Goal: Task Accomplishment & Management: Manage account settings

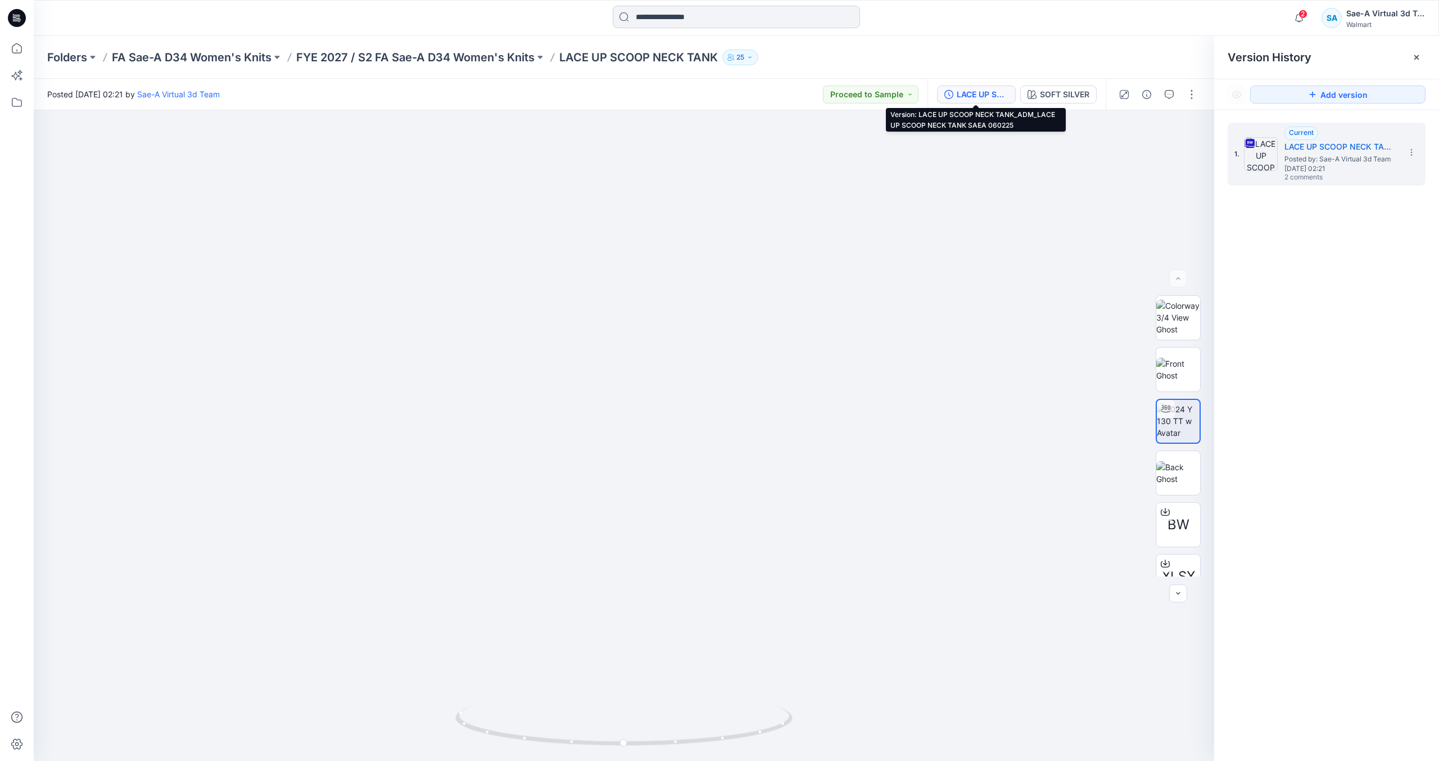
click at [660, 20] on input at bounding box center [736, 17] width 247 height 22
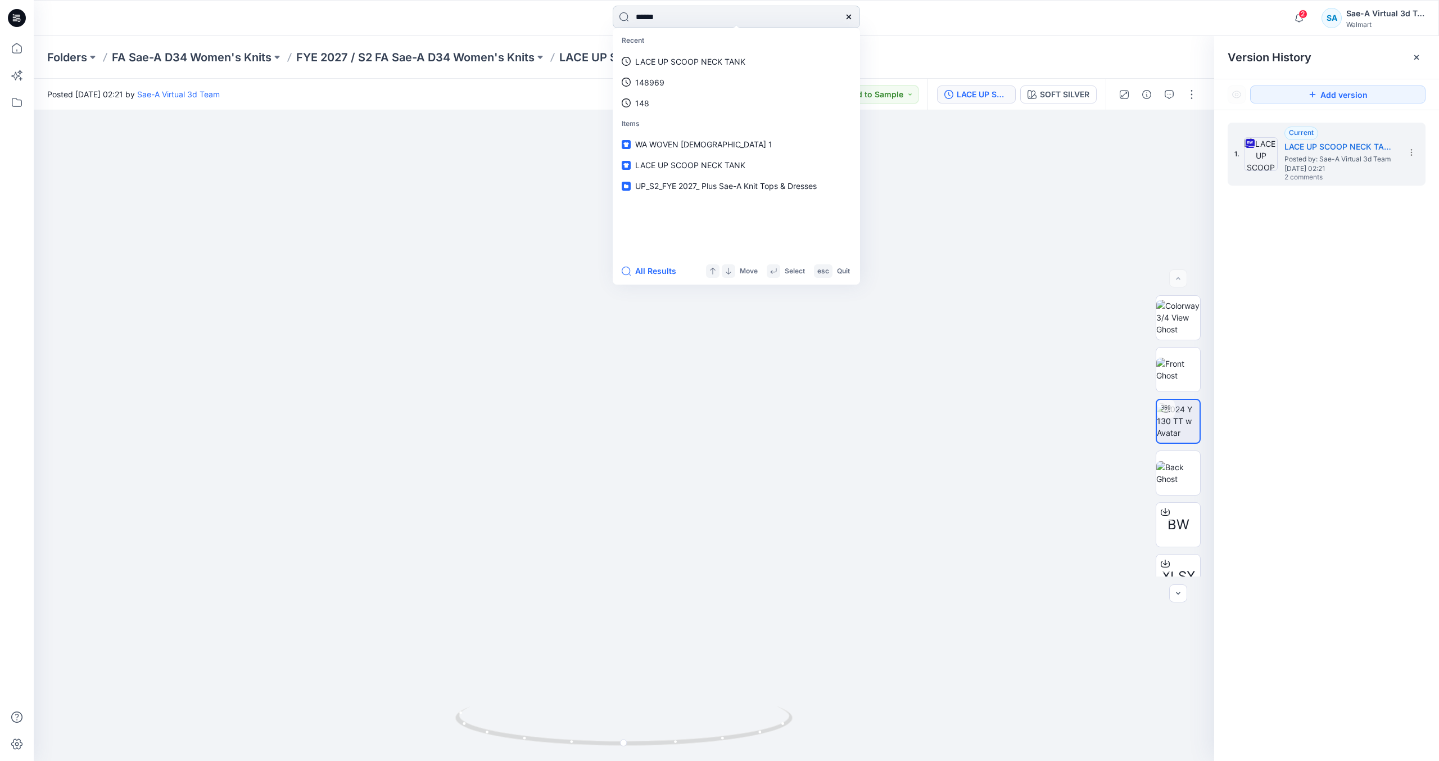
type input "******"
click at [650, 272] on button "All Results" at bounding box center [653, 270] width 62 height 13
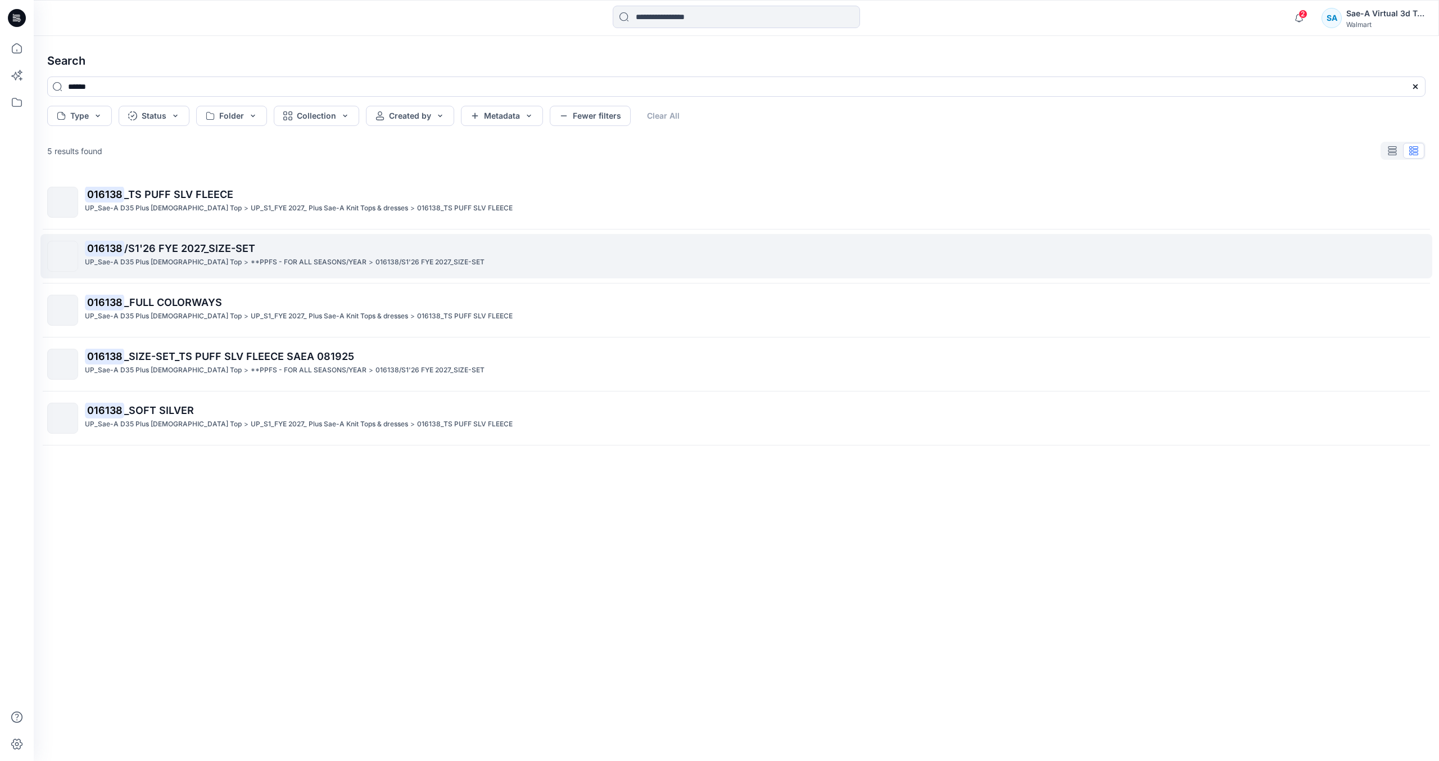
click at [216, 251] on span "/S1'26 FYE 2027_SIZE-SET" at bounding box center [189, 248] width 131 height 12
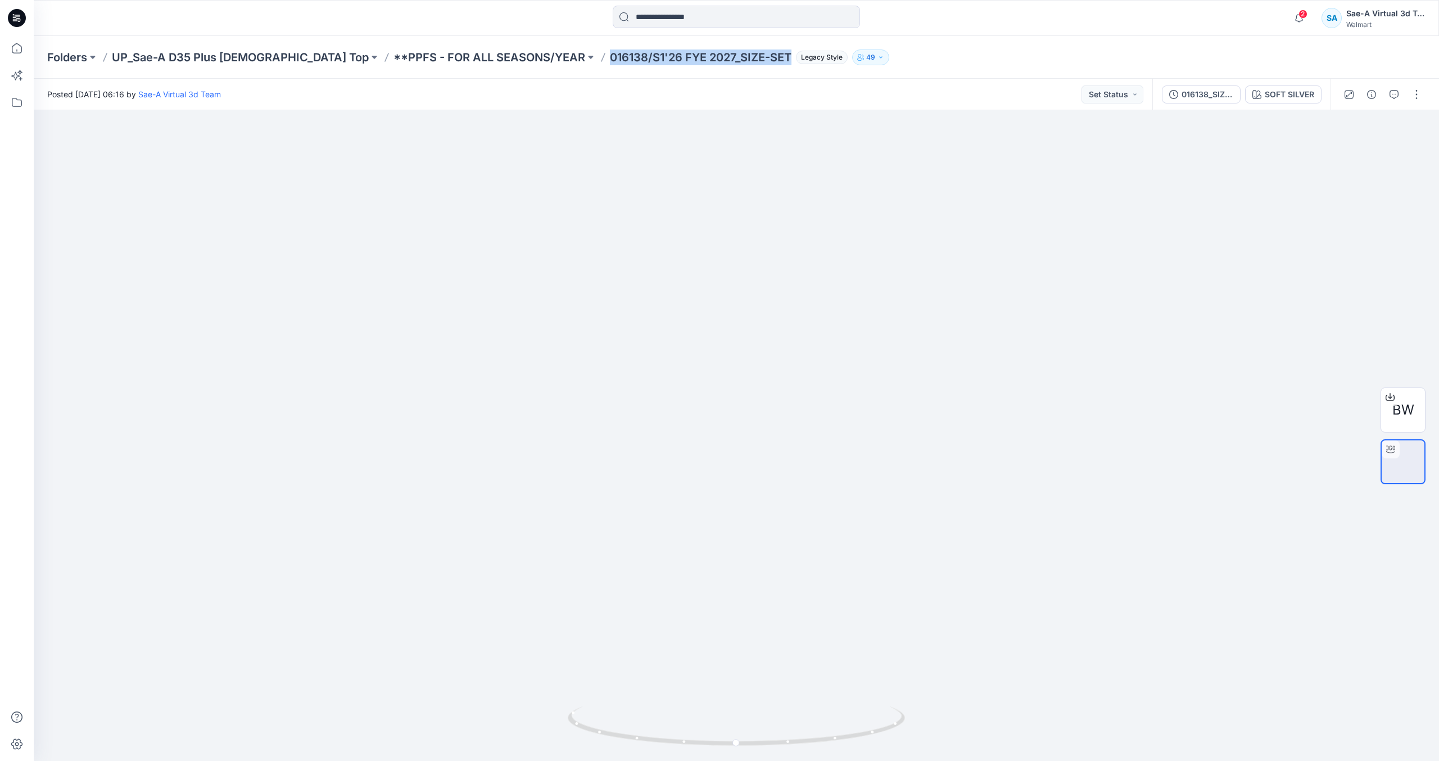
drag, startPoint x: 521, startPoint y: 61, endPoint x: 702, endPoint y: 64, distance: 181.6
click at [702, 64] on p "016138/S1'26 FYE 2027_SIZE-SET" at bounding box center [701, 57] width 182 height 16
copy p "016138/S1'26 FYE 2027_SIZE-SET"
drag, startPoint x: 1415, startPoint y: 98, endPoint x: 1414, endPoint y: 104, distance: 5.7
click at [1415, 98] on button "button" at bounding box center [1417, 94] width 18 height 18
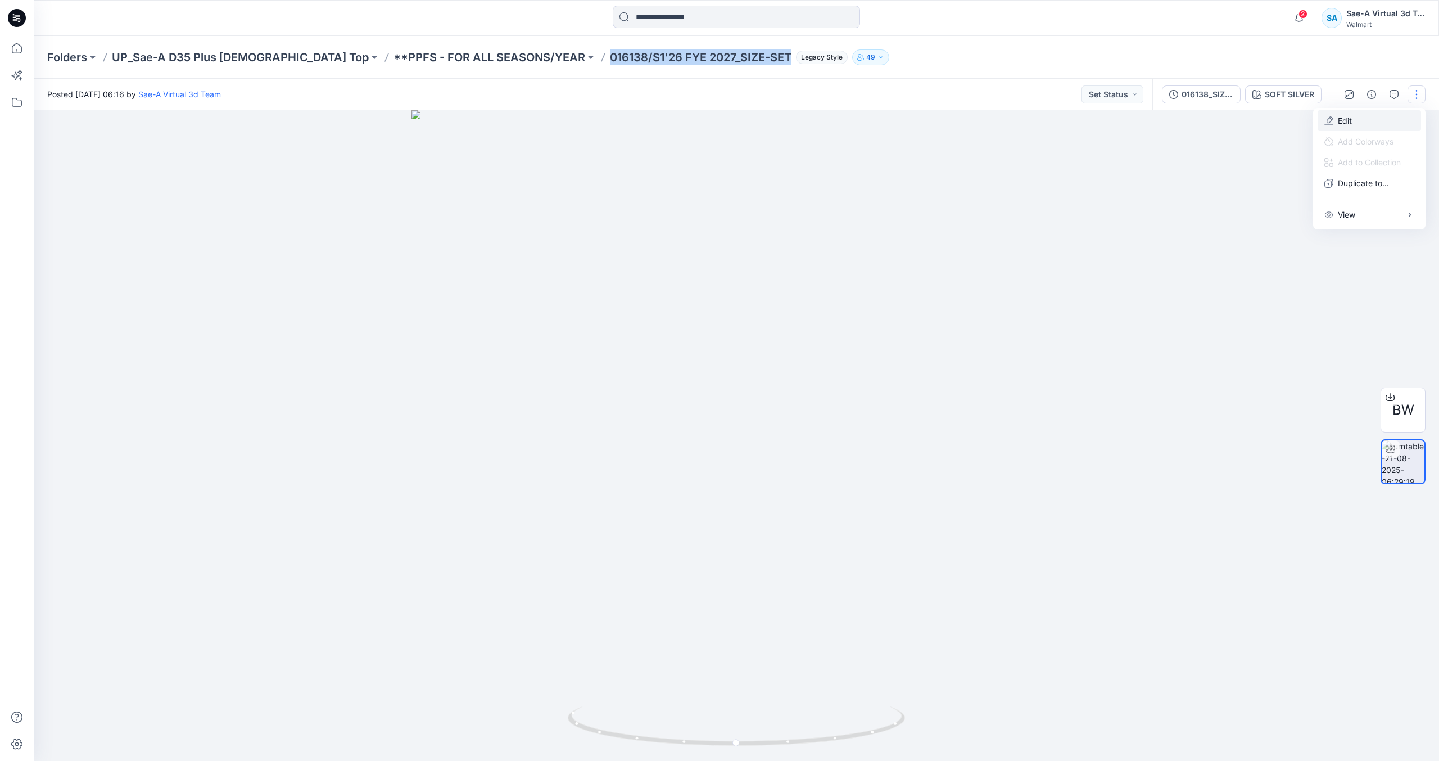
click at [1372, 125] on button "Edit" at bounding box center [1369, 120] width 103 height 21
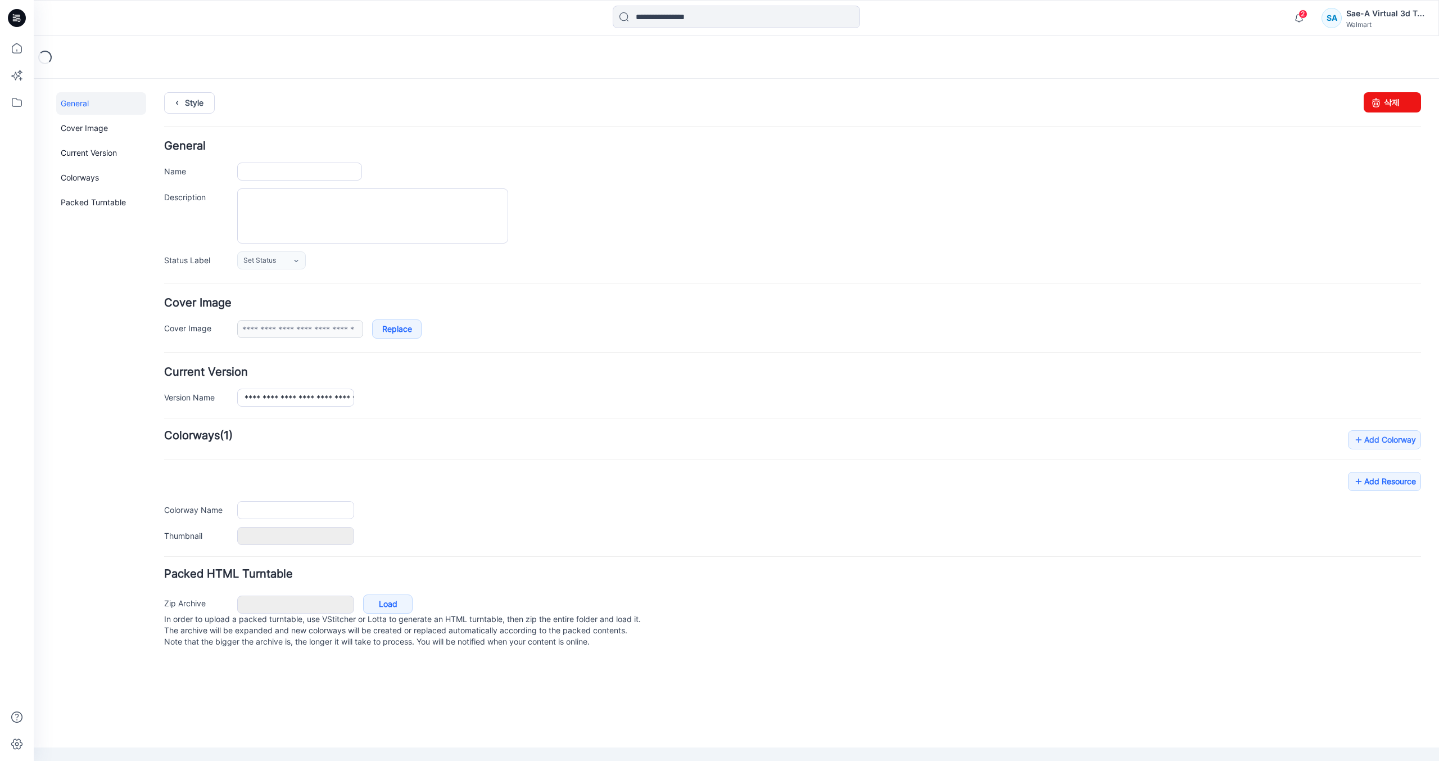
type input "**********"
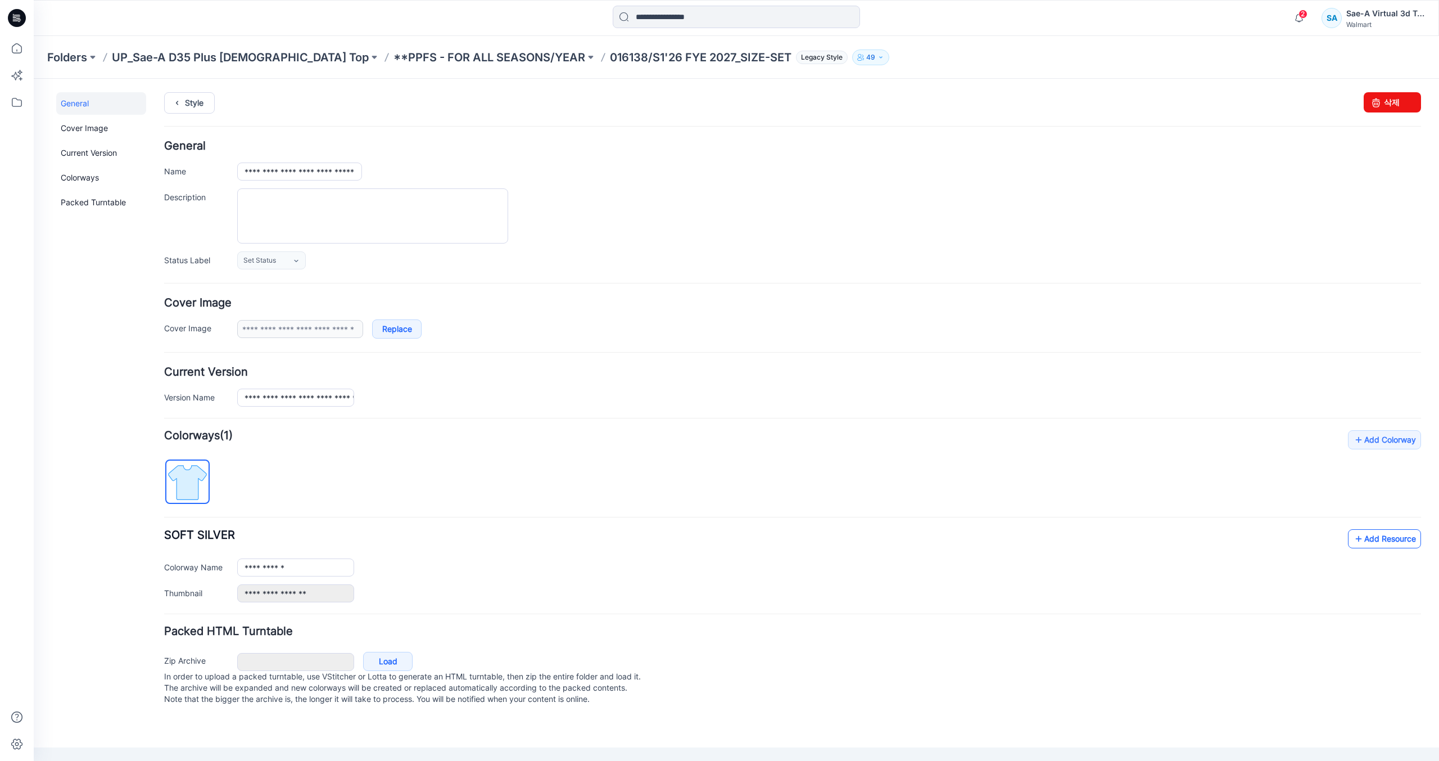
click at [1367, 542] on link "Add Resource" at bounding box center [1384, 538] width 73 height 19
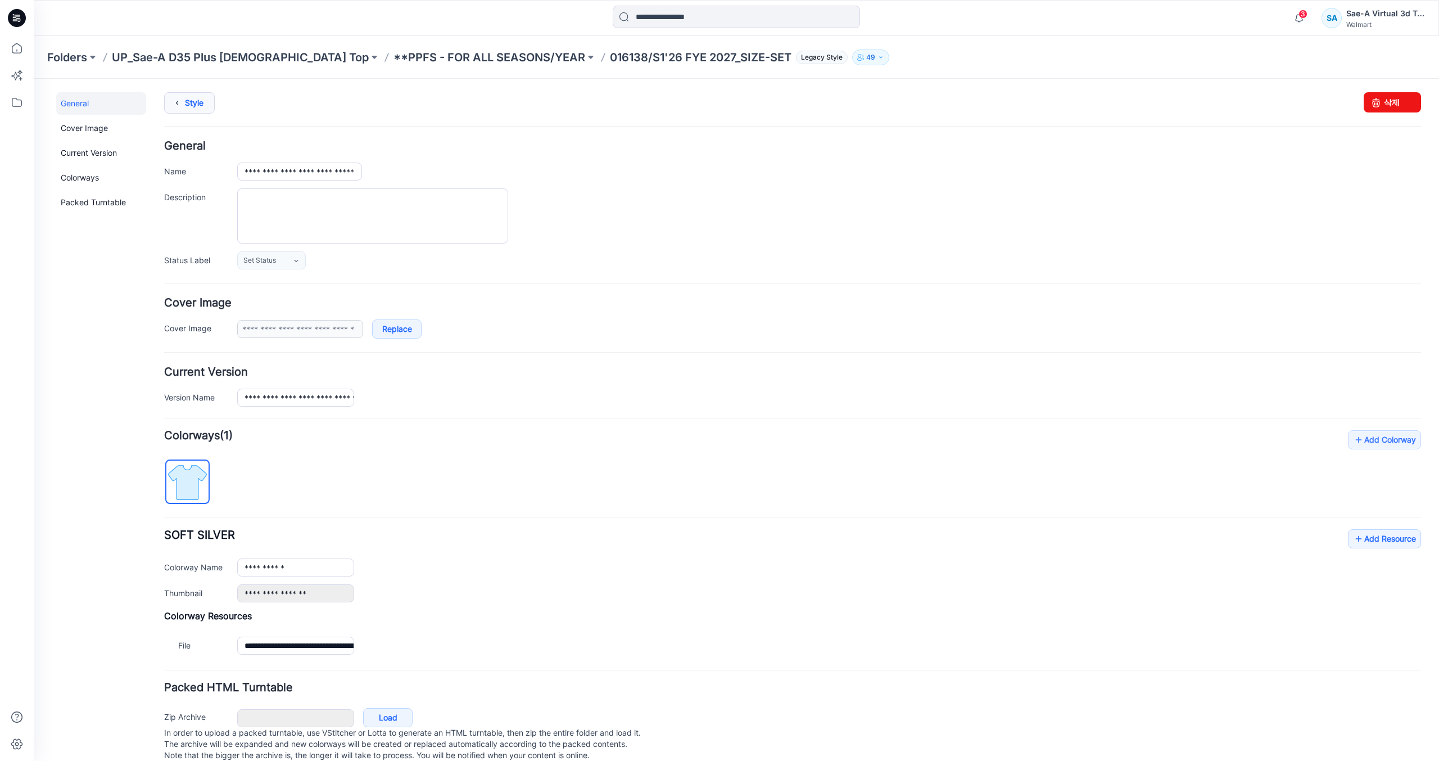
click at [210, 96] on link "Style" at bounding box center [189, 102] width 51 height 21
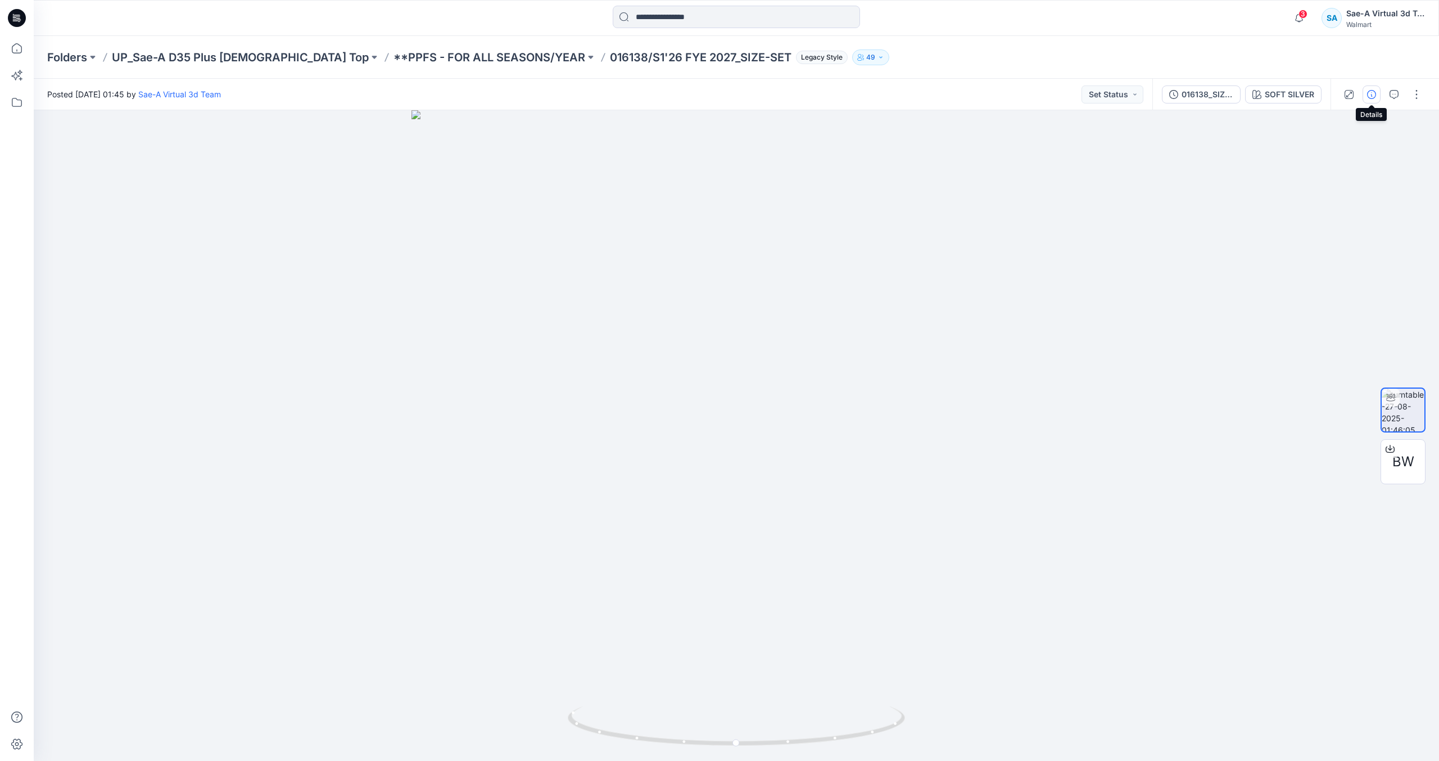
click at [1375, 92] on icon "button" at bounding box center [1371, 94] width 9 height 9
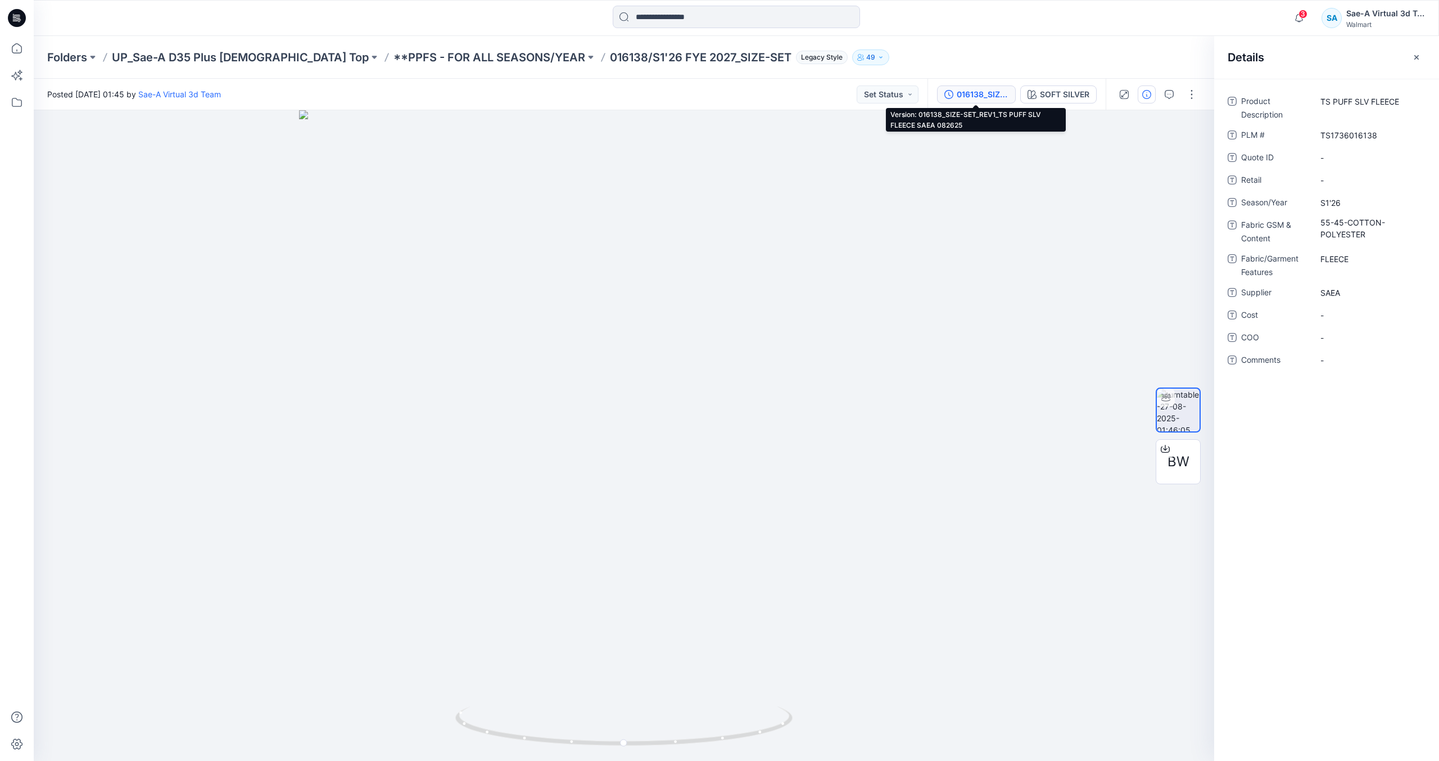
click at [983, 95] on div "016138_SIZE-SET_REV1_TS PUFF SLV FLEECE SAEA 082625" at bounding box center [983, 94] width 52 height 12
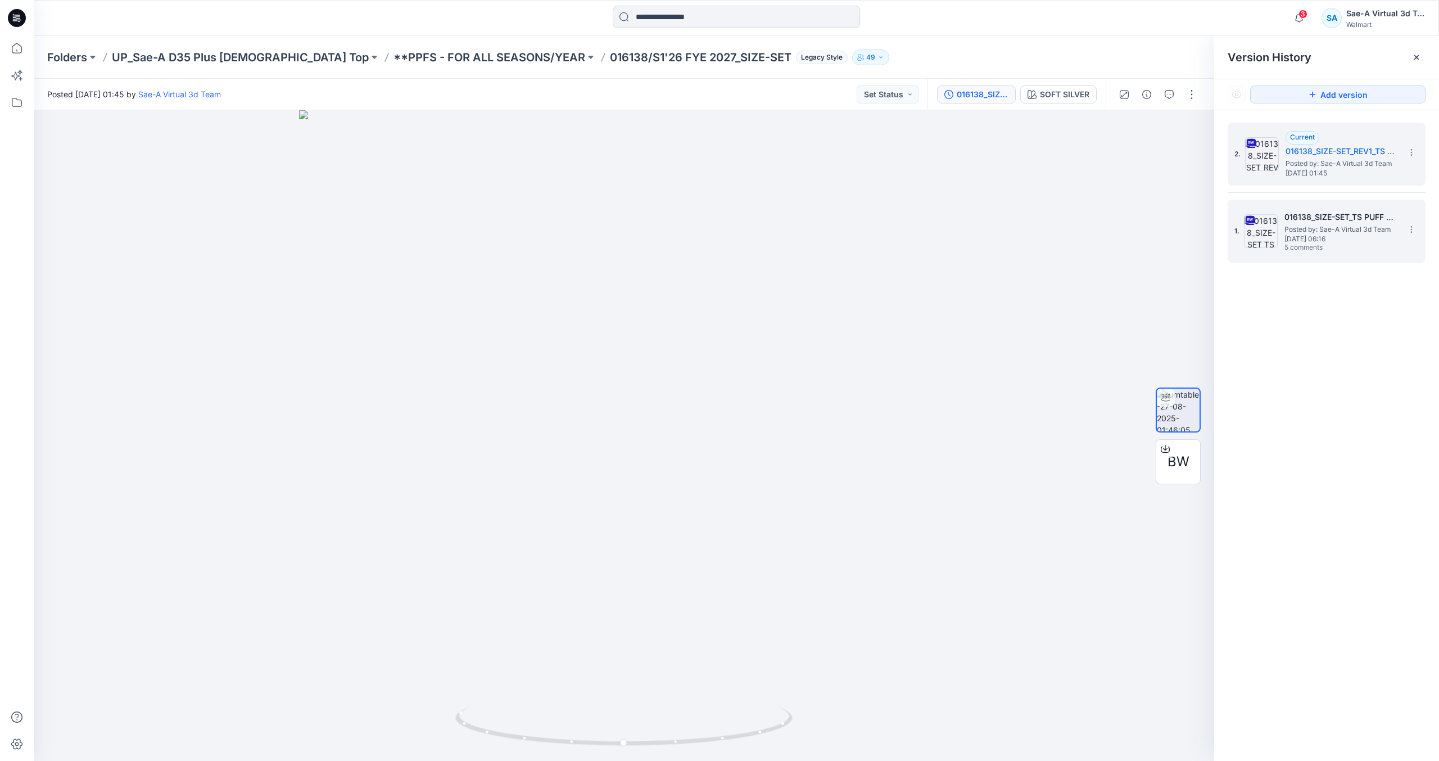
click at [1322, 225] on span "Posted by: Sae-A Virtual 3d Team" at bounding box center [1341, 229] width 112 height 11
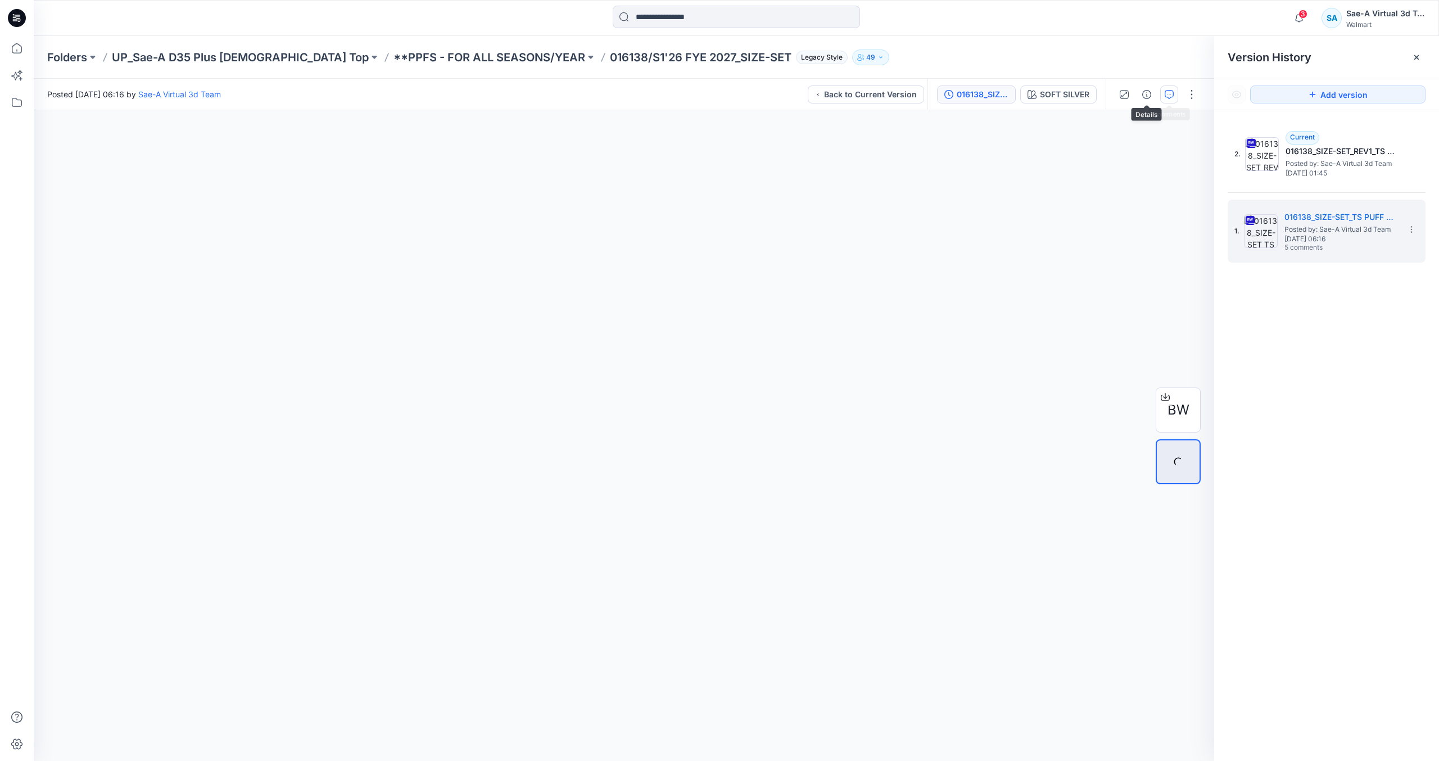
click at [1163, 93] on button "button" at bounding box center [1169, 94] width 18 height 18
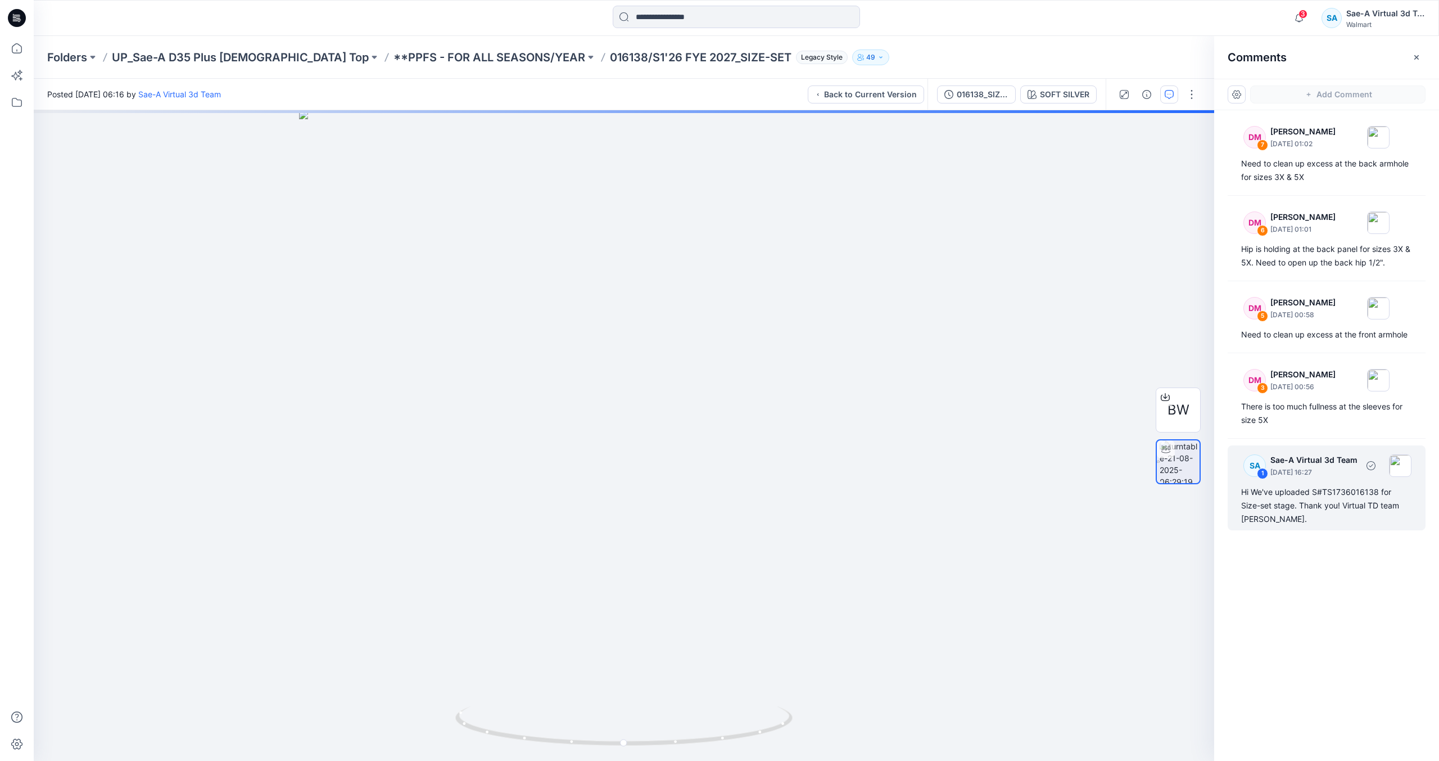
click at [1332, 498] on div "Hi We've uploaded S#TS1736016138 for Size-set stage. Thank you! Virtual TD team…" at bounding box center [1326, 505] width 171 height 40
click at [1313, 500] on div "Hi We've uploaded S#TS1736016138 for Size-set stage. Thank you! Virtual TD team…" at bounding box center [1326, 505] width 171 height 40
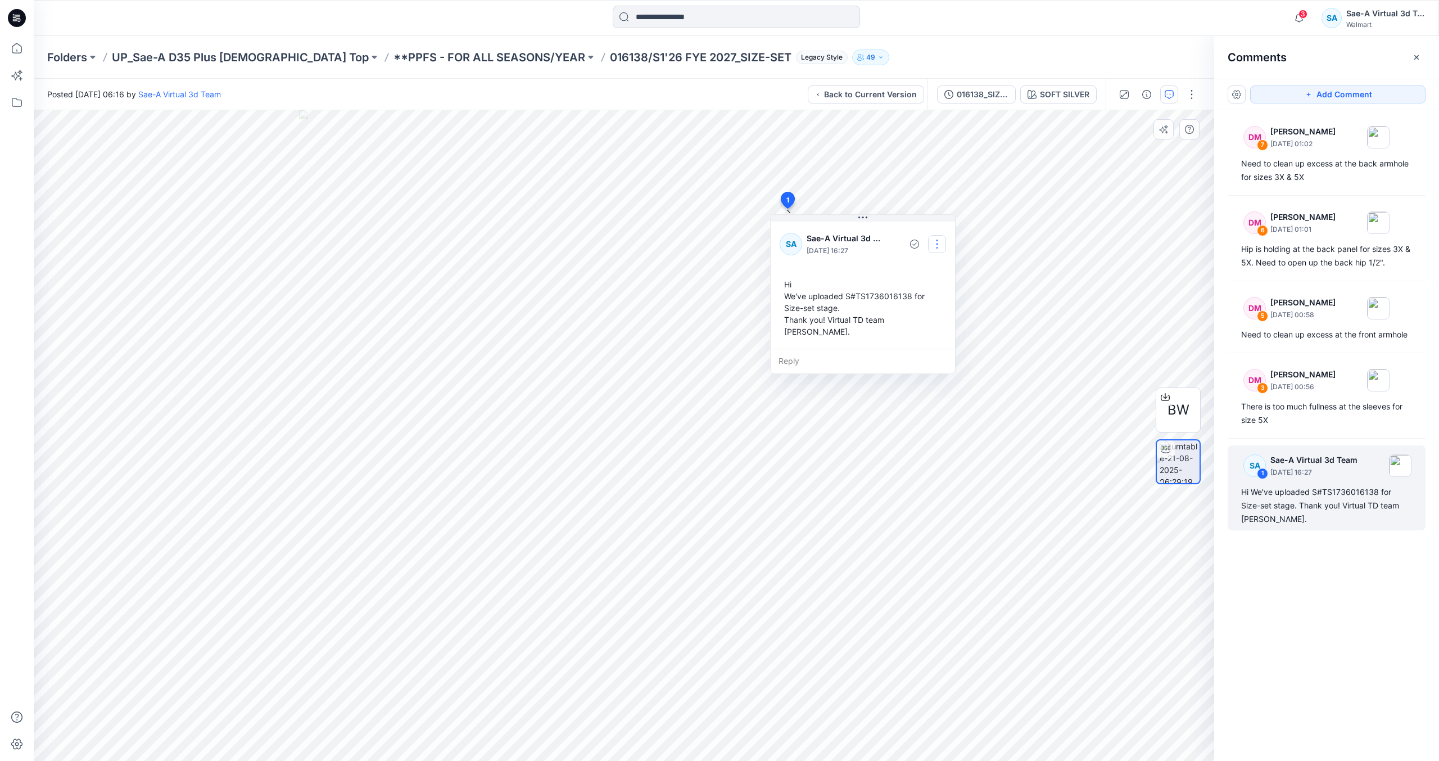
click at [935, 247] on button "button" at bounding box center [937, 244] width 18 height 18
click at [941, 268] on p "Edit comment" at bounding box center [940, 270] width 51 height 12
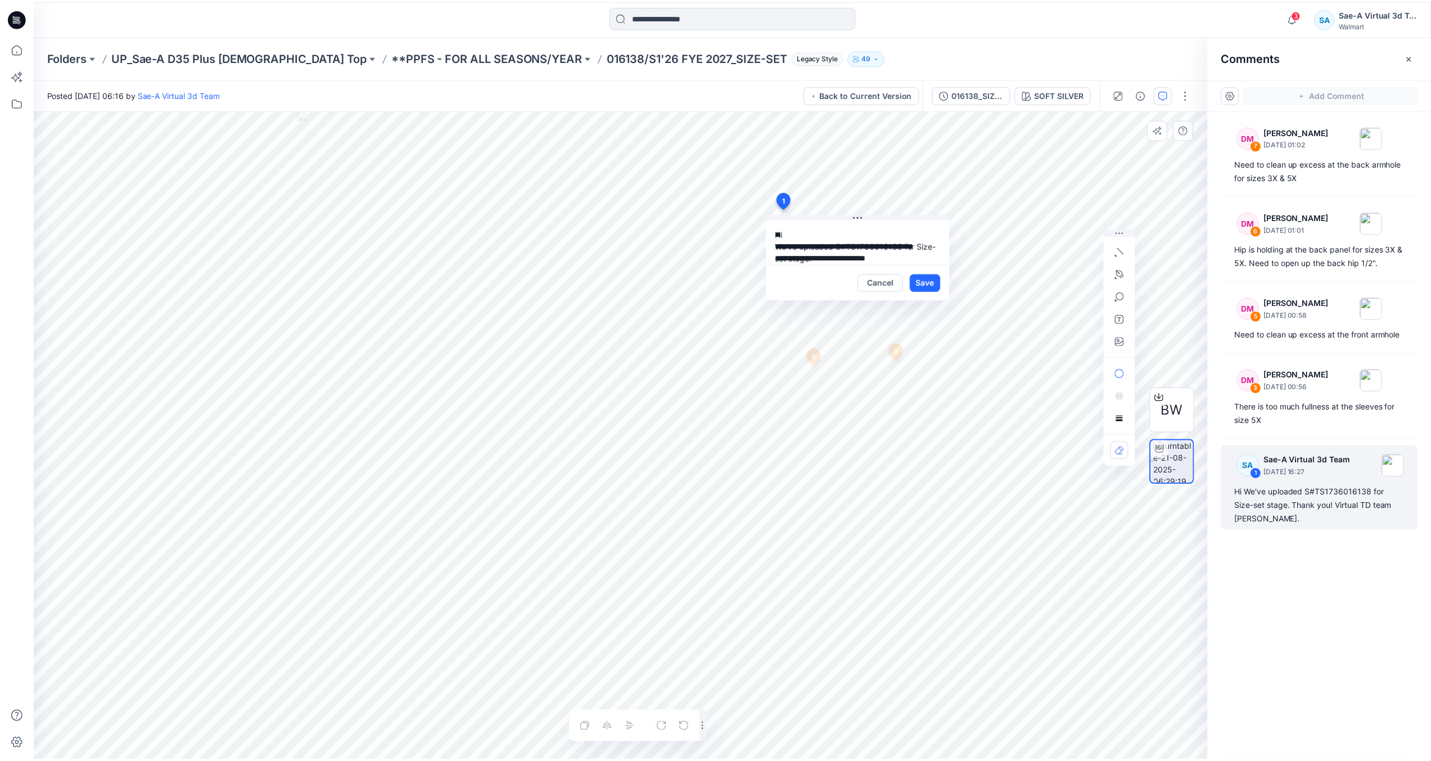
scroll to position [20, 0]
click at [893, 278] on button "Cancel" at bounding box center [885, 282] width 46 height 18
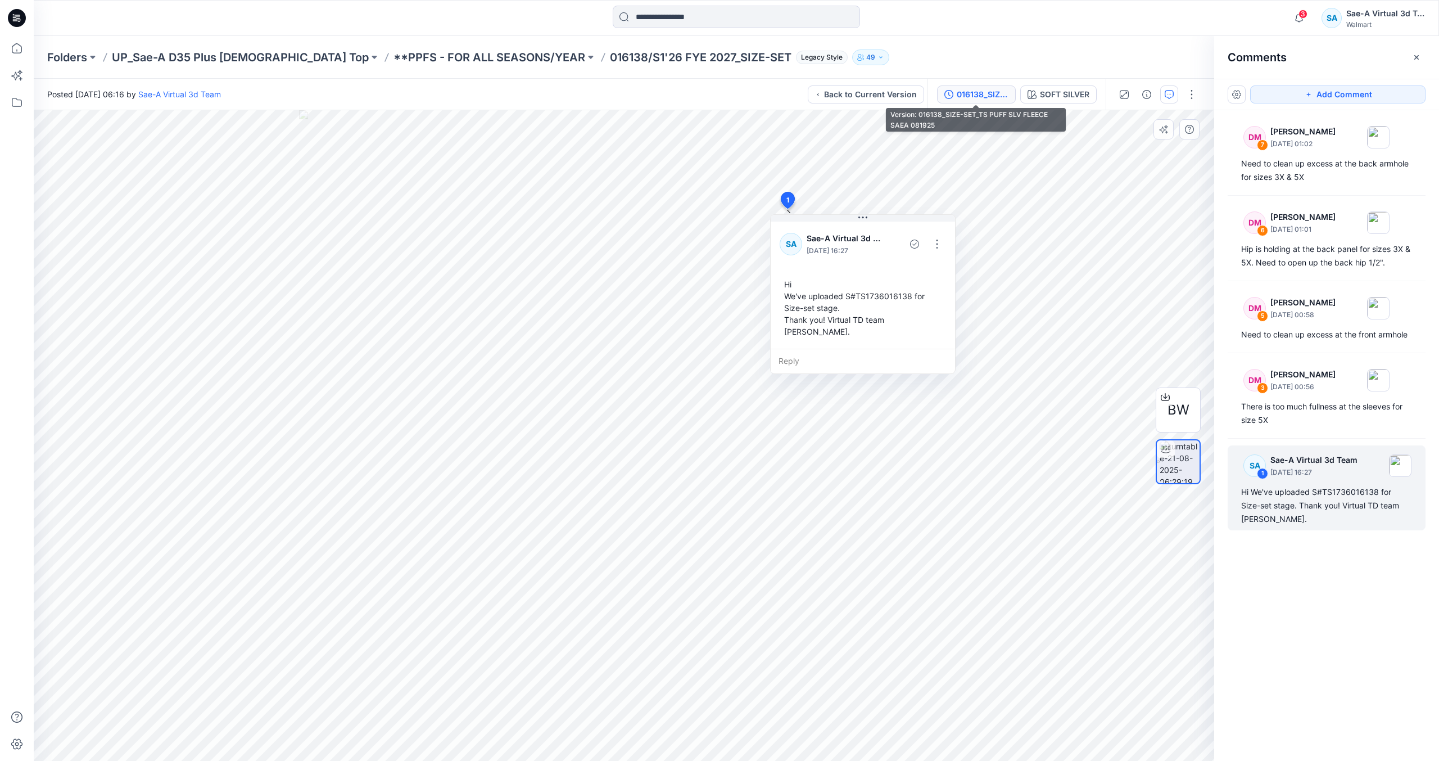
click at [975, 95] on div "016138_SIZE-SET_TS PUFF SLV FLEECE SAEA 081925" at bounding box center [983, 94] width 52 height 12
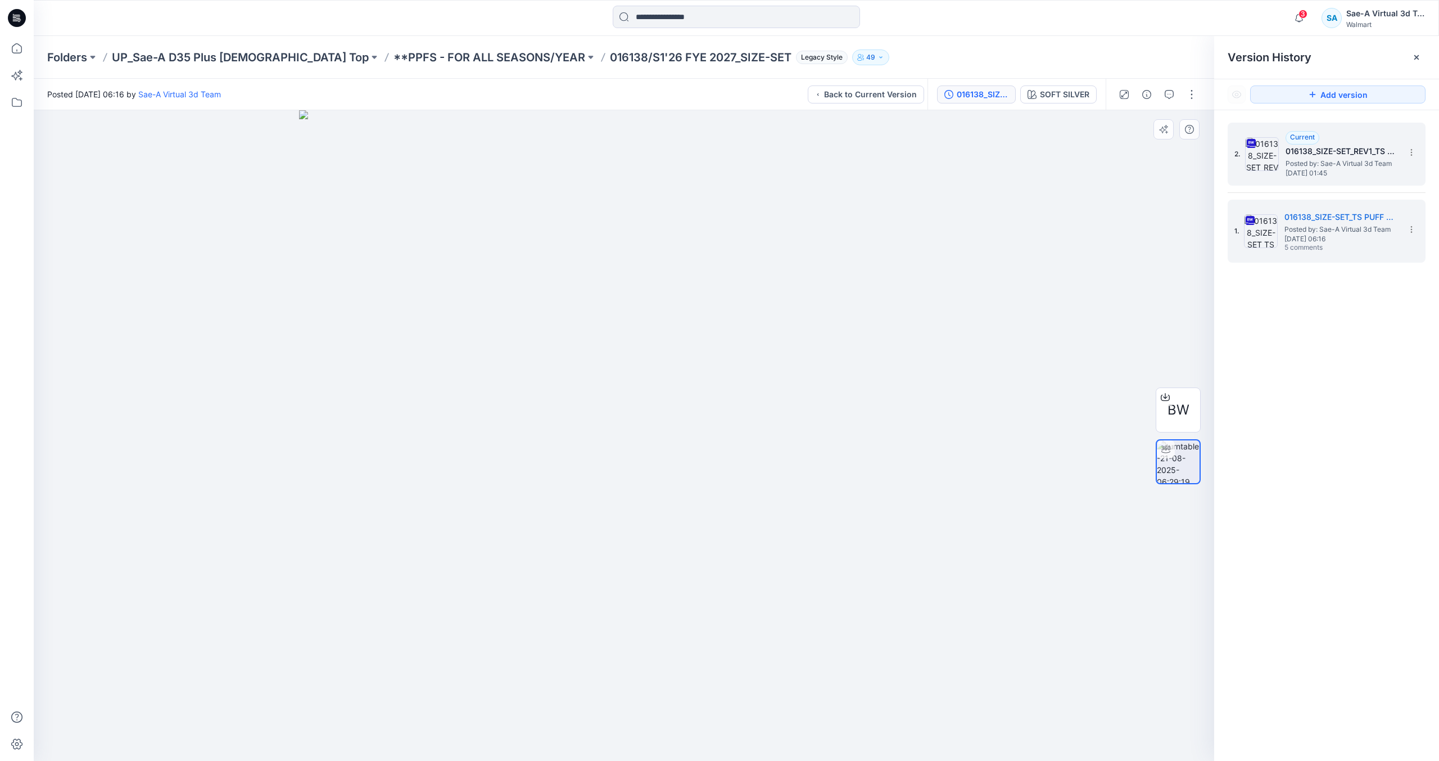
click at [1337, 143] on div "Current 016138_SIZE-SET_REV1_TS PUFF SLV FLEECE SAEA 082625 Posted by: Sae-A Vi…" at bounding box center [1342, 154] width 112 height 46
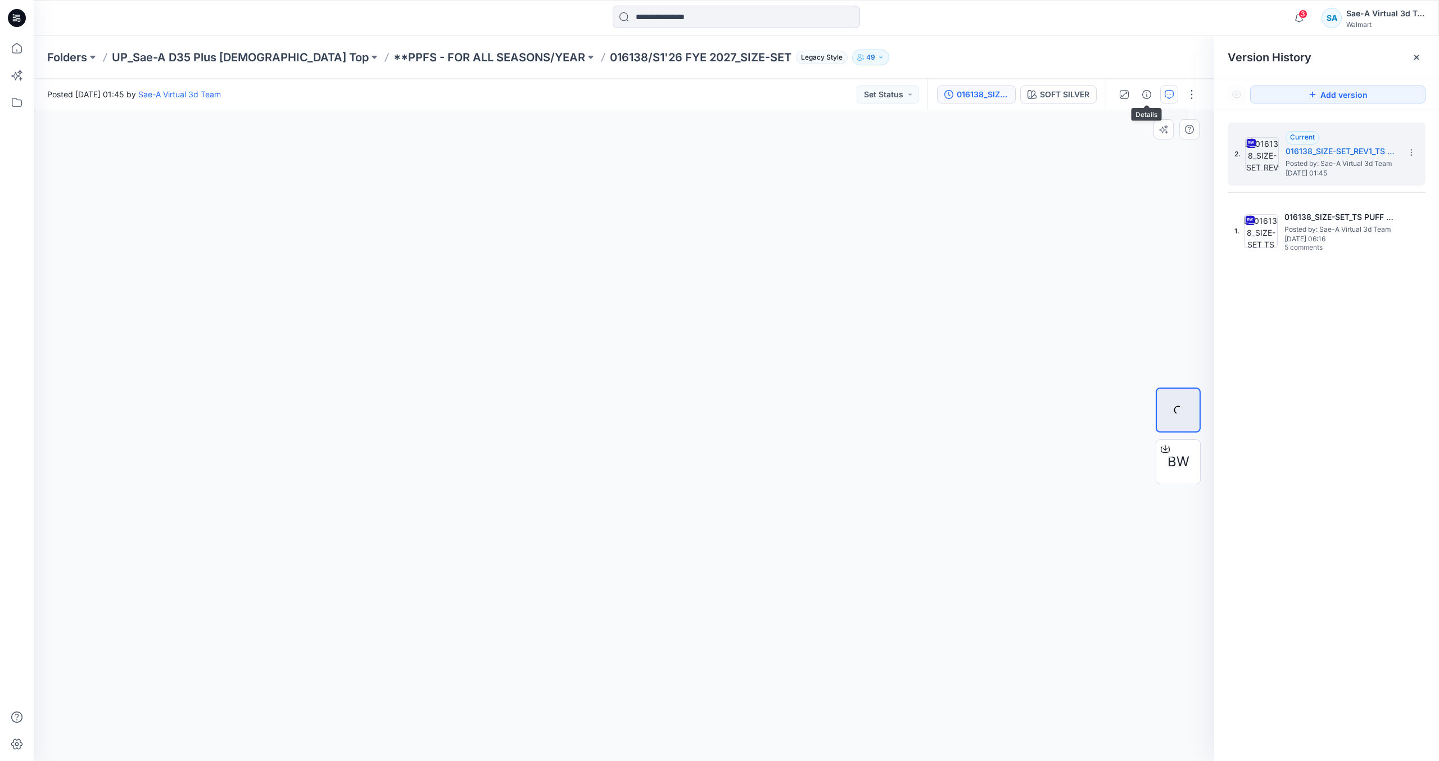
click at [1164, 94] on button "button" at bounding box center [1169, 94] width 18 height 18
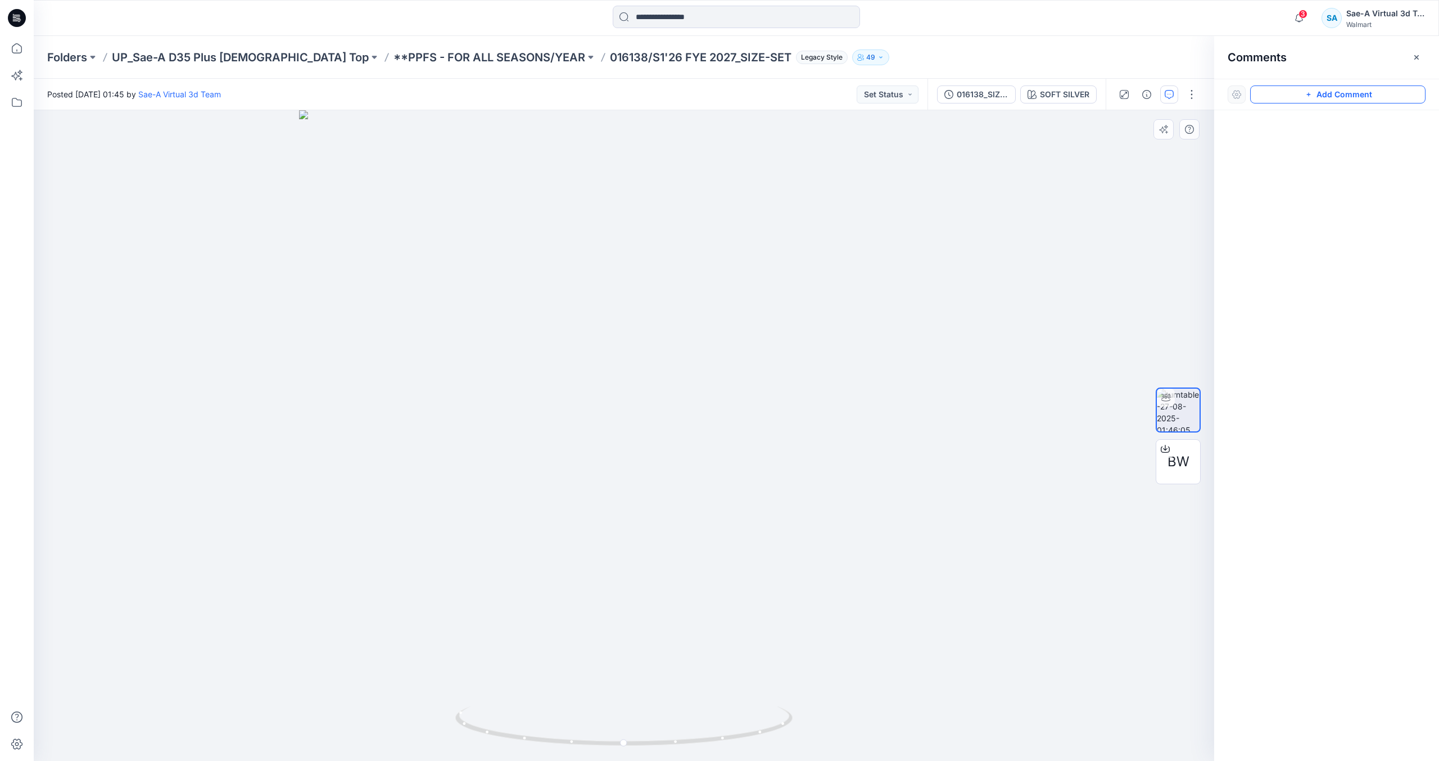
click at [1308, 94] on icon "button" at bounding box center [1308, 94] width 9 height 9
click at [781, 202] on div "1 Cancel Post Layer 1" at bounding box center [624, 435] width 1181 height 650
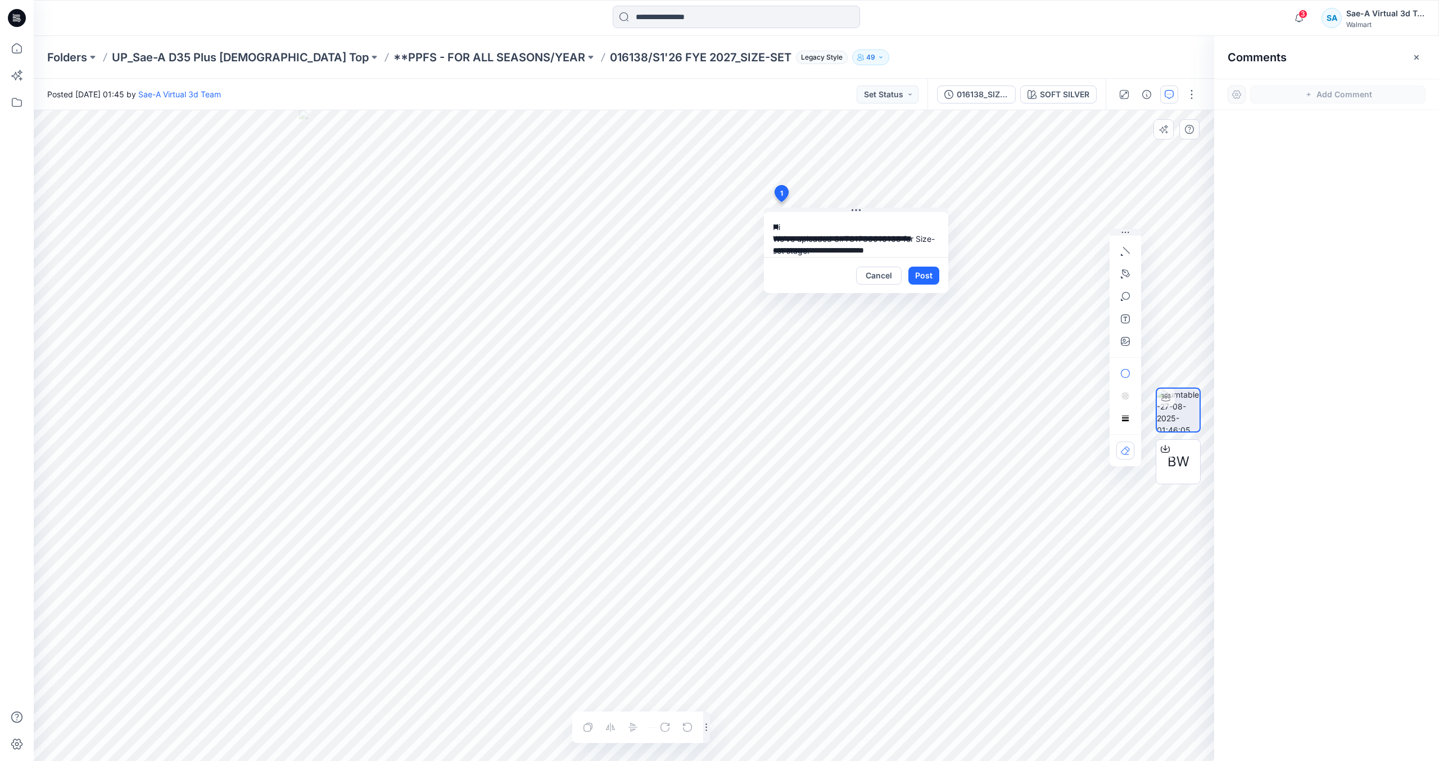
drag, startPoint x: 902, startPoint y: 236, endPoint x: 915, endPoint y: 239, distance: 13.8
click at [902, 236] on textarea "**********" at bounding box center [856, 234] width 184 height 45
type textarea "**********"
click at [907, 272] on div "Cancel Post" at bounding box center [897, 275] width 83 height 18
click at [928, 282] on button "Post" at bounding box center [923, 275] width 31 height 18
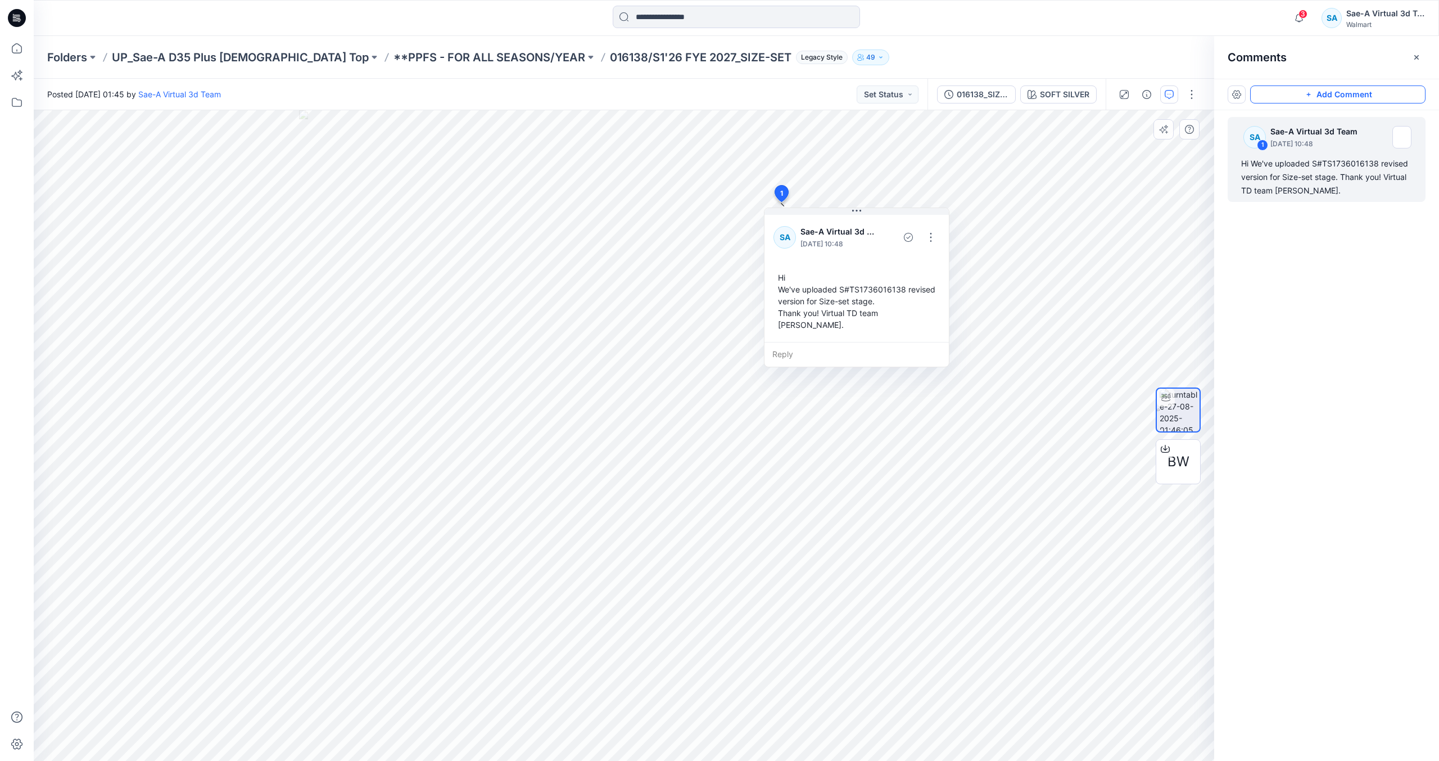
click at [28, 20] on div at bounding box center [17, 18] width 36 height 36
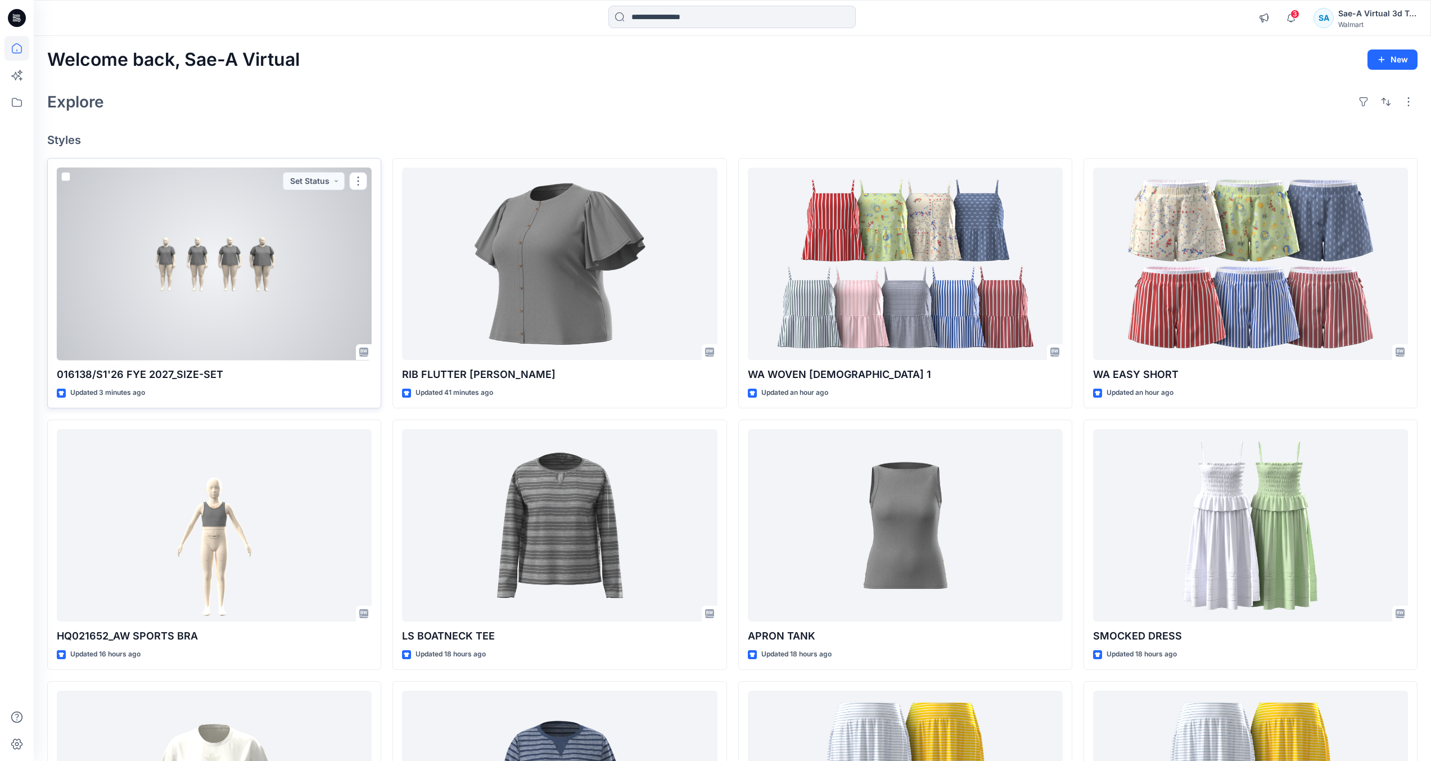
click at [227, 263] on div at bounding box center [214, 264] width 315 height 193
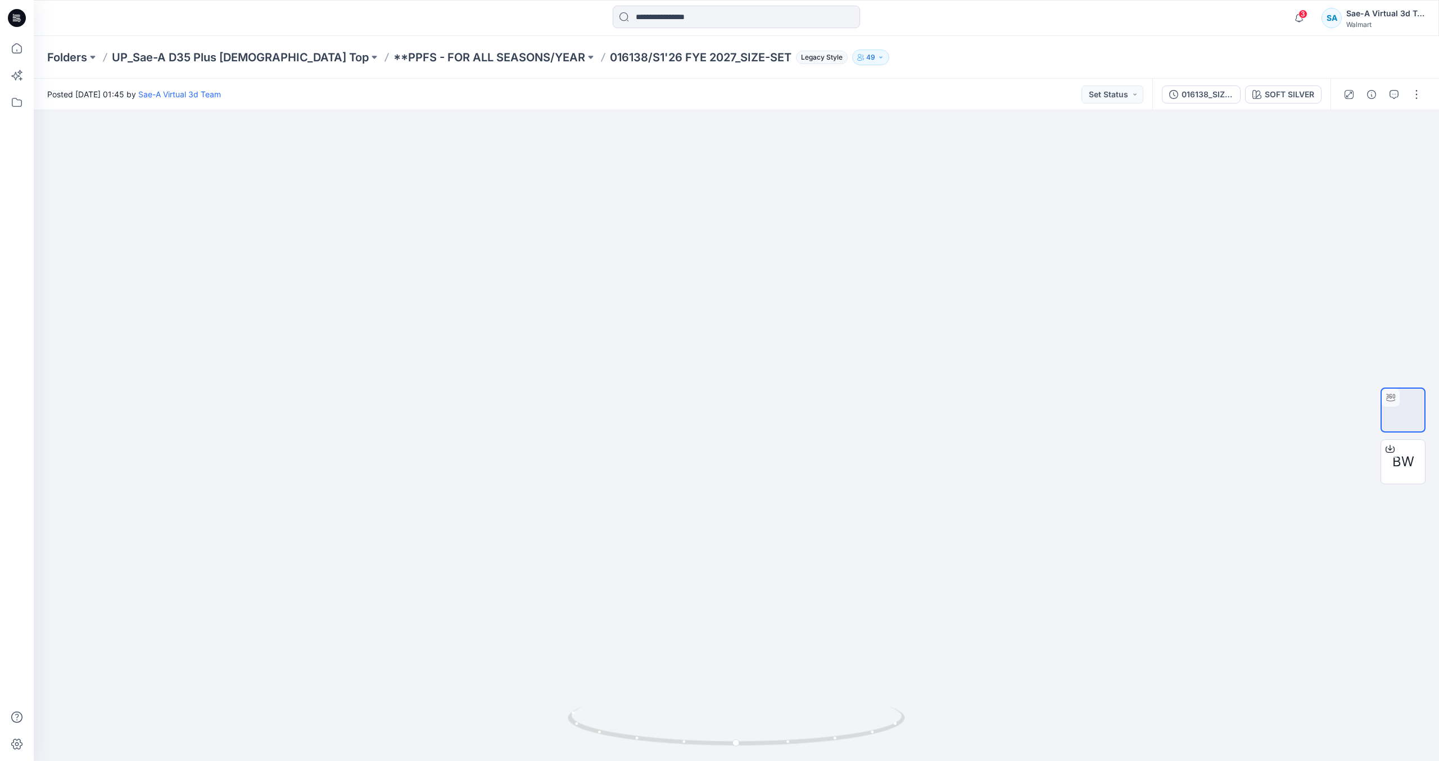
click at [14, 17] on icon at bounding box center [14, 17] width 3 height 1
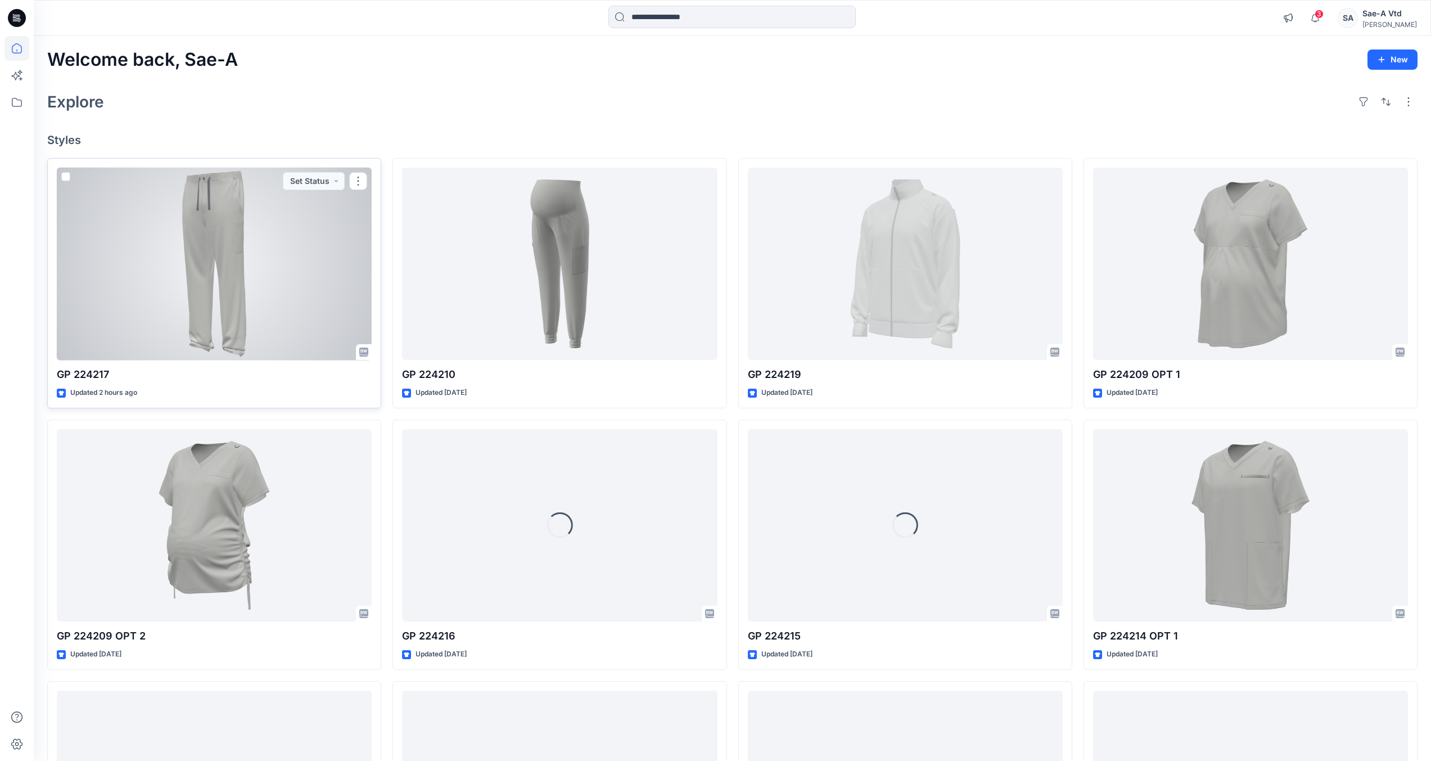
click at [296, 319] on div at bounding box center [214, 264] width 315 height 193
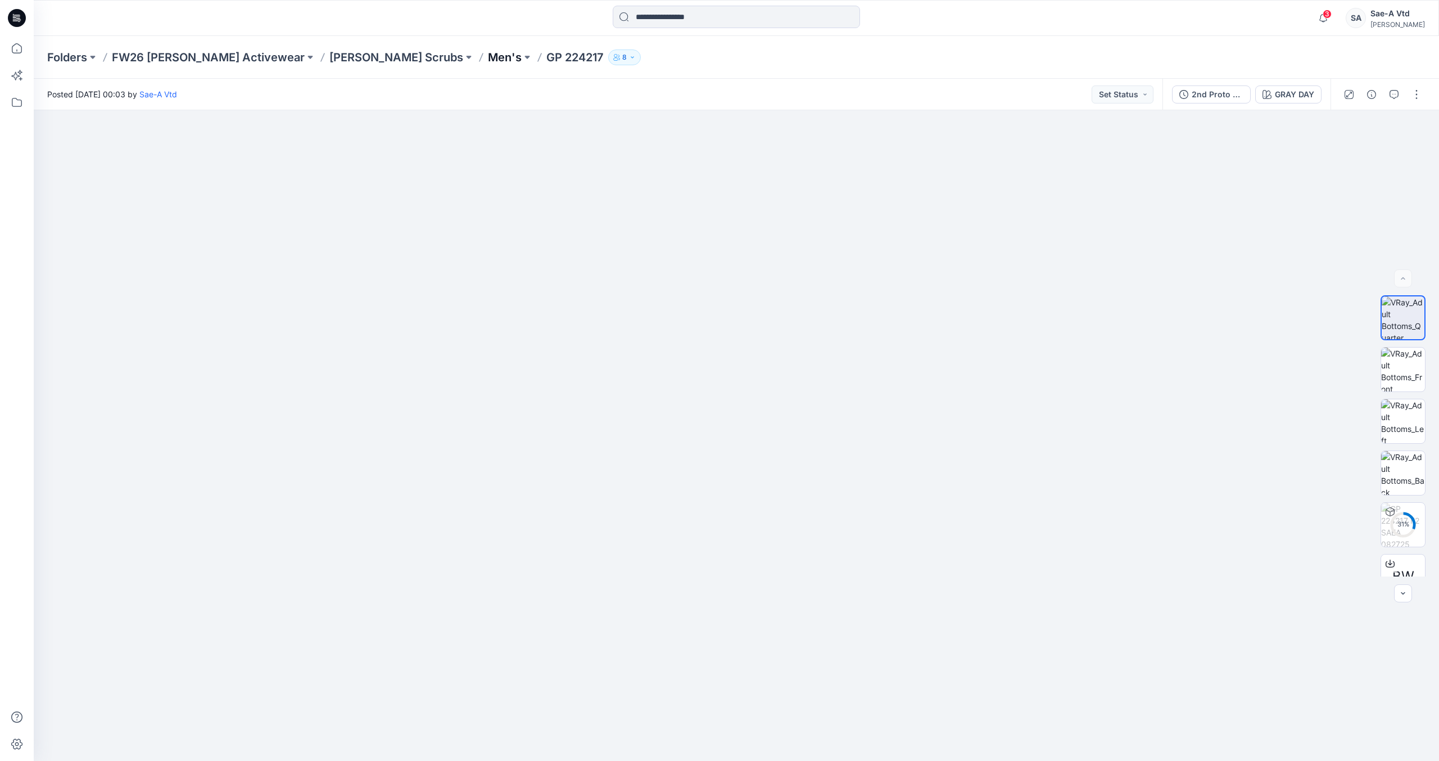
click at [488, 56] on p "Men's" at bounding box center [505, 57] width 34 height 16
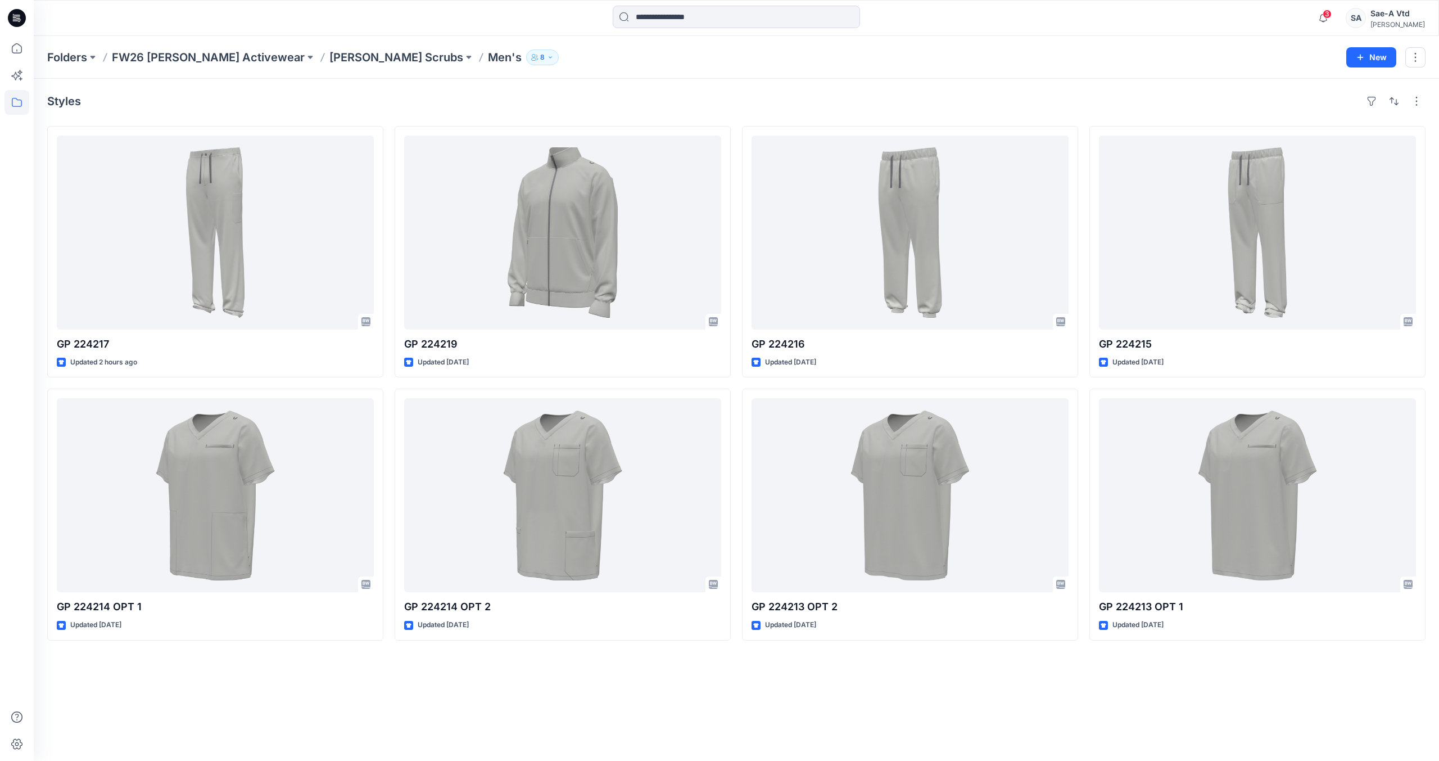
click at [25, 16] on icon at bounding box center [17, 18] width 18 height 18
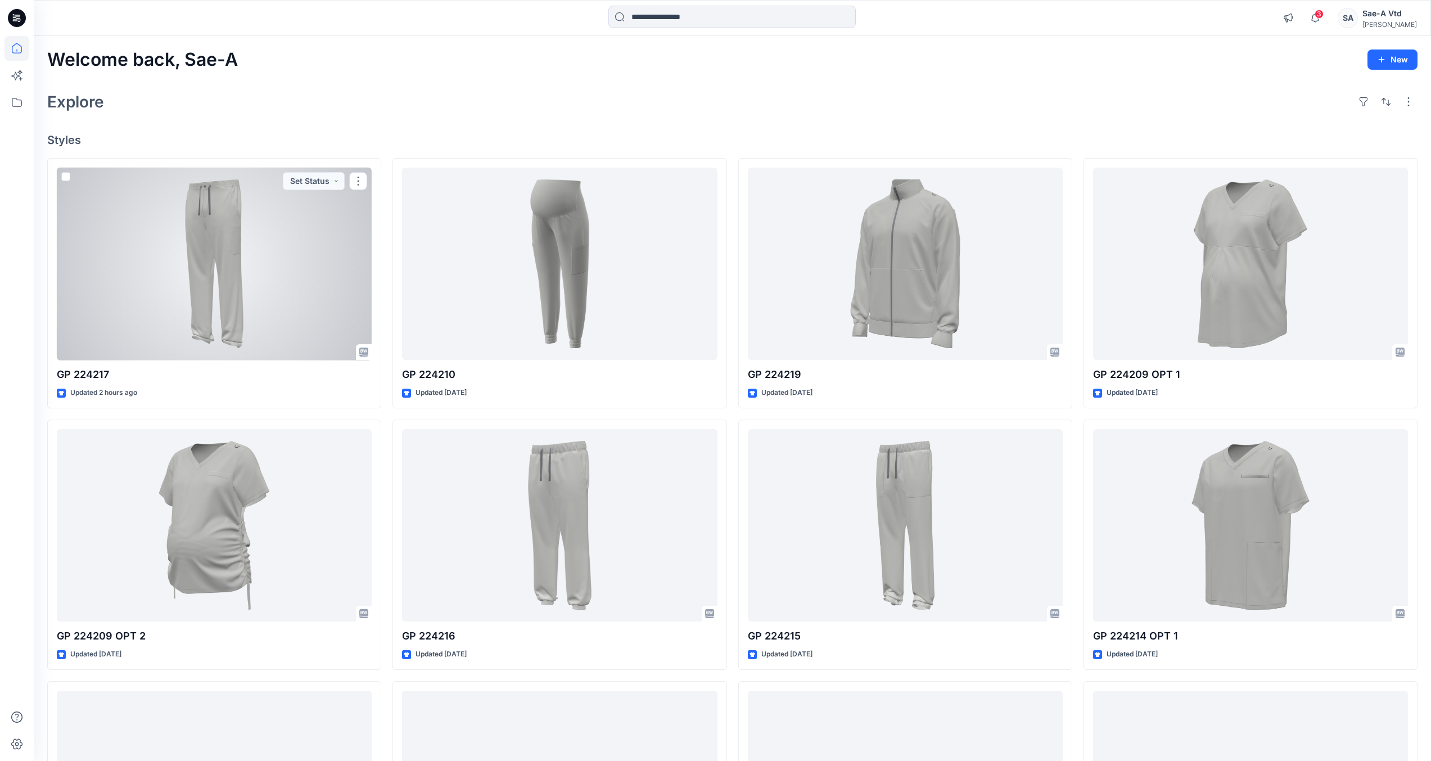
drag, startPoint x: 210, startPoint y: 295, endPoint x: 223, endPoint y: 295, distance: 13.5
click at [210, 295] on div at bounding box center [214, 264] width 315 height 193
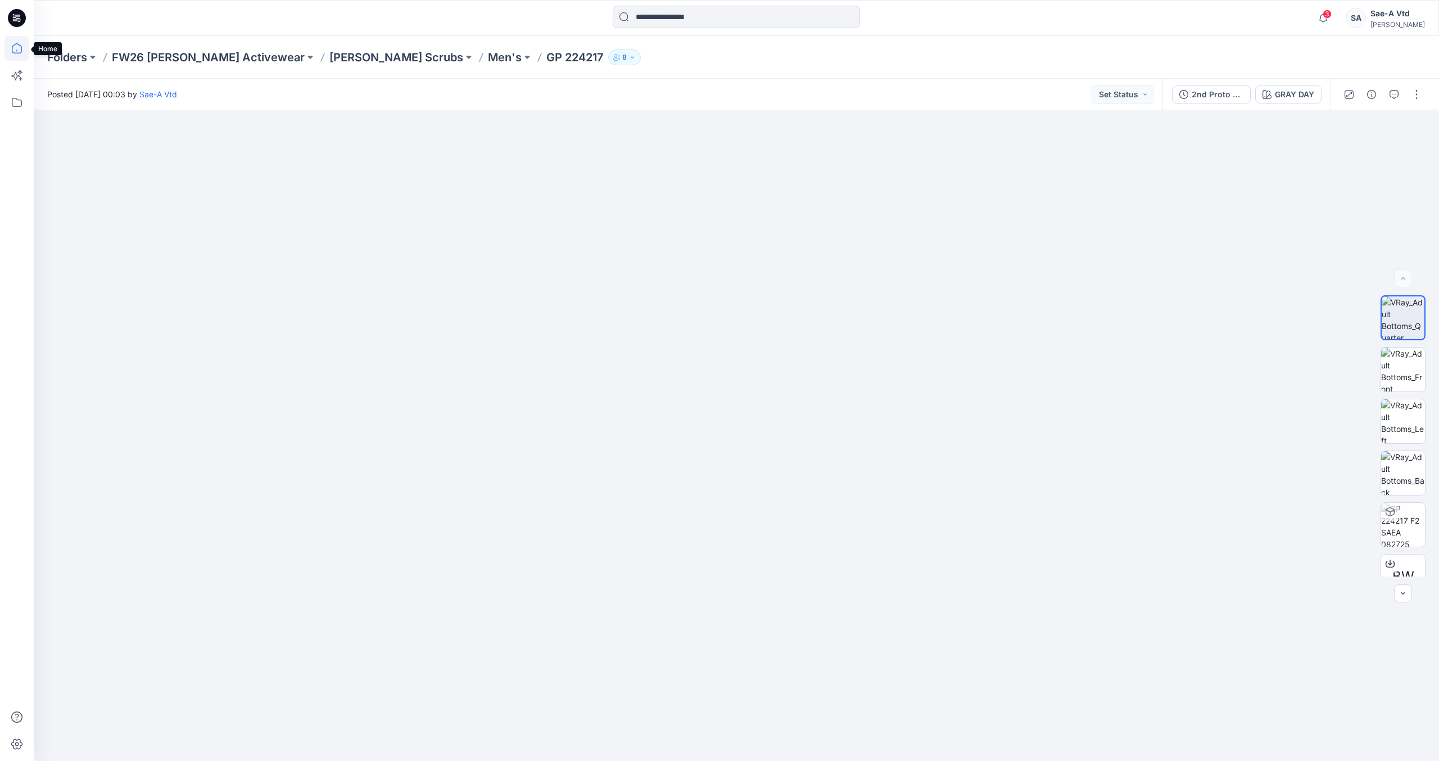
click at [14, 37] on icon at bounding box center [16, 48] width 25 height 25
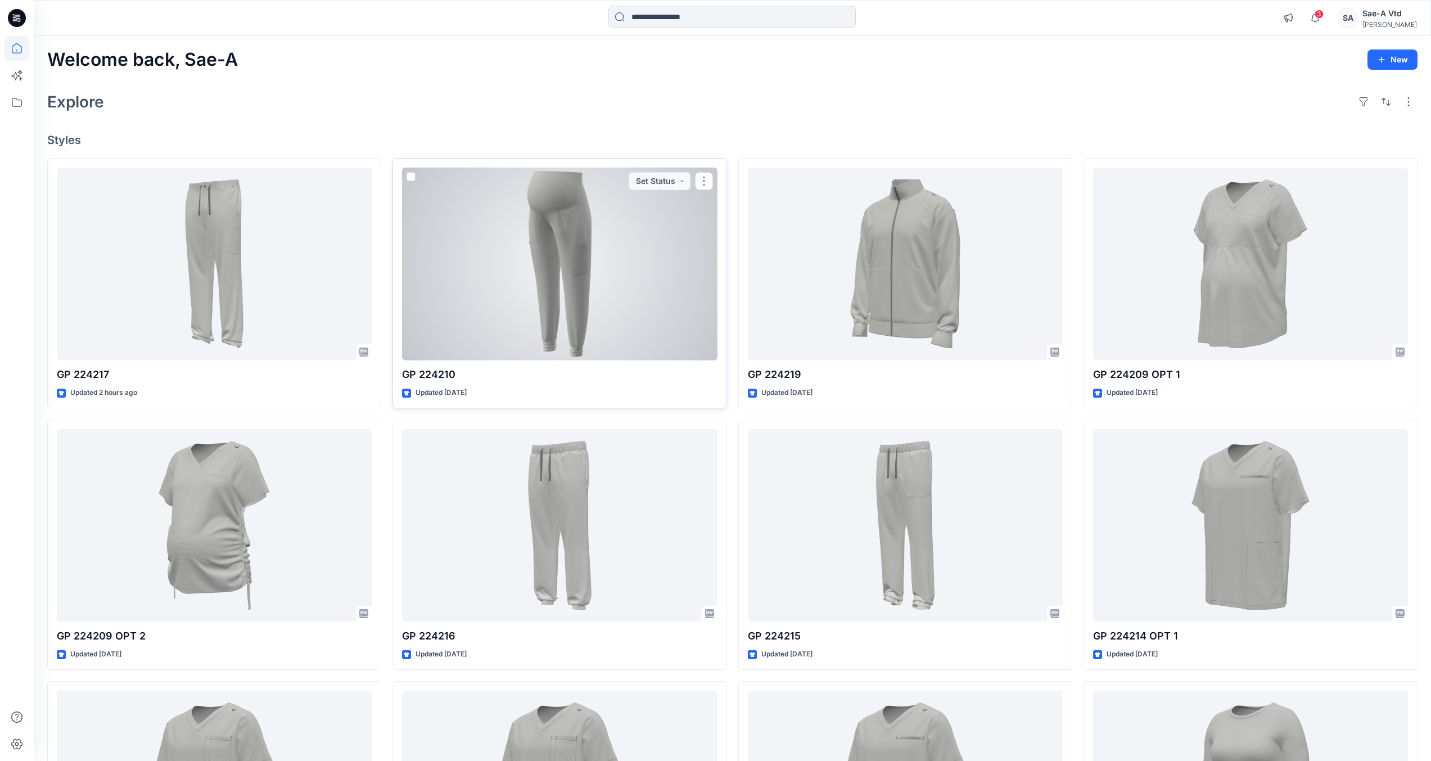
click at [543, 287] on div at bounding box center [559, 264] width 315 height 193
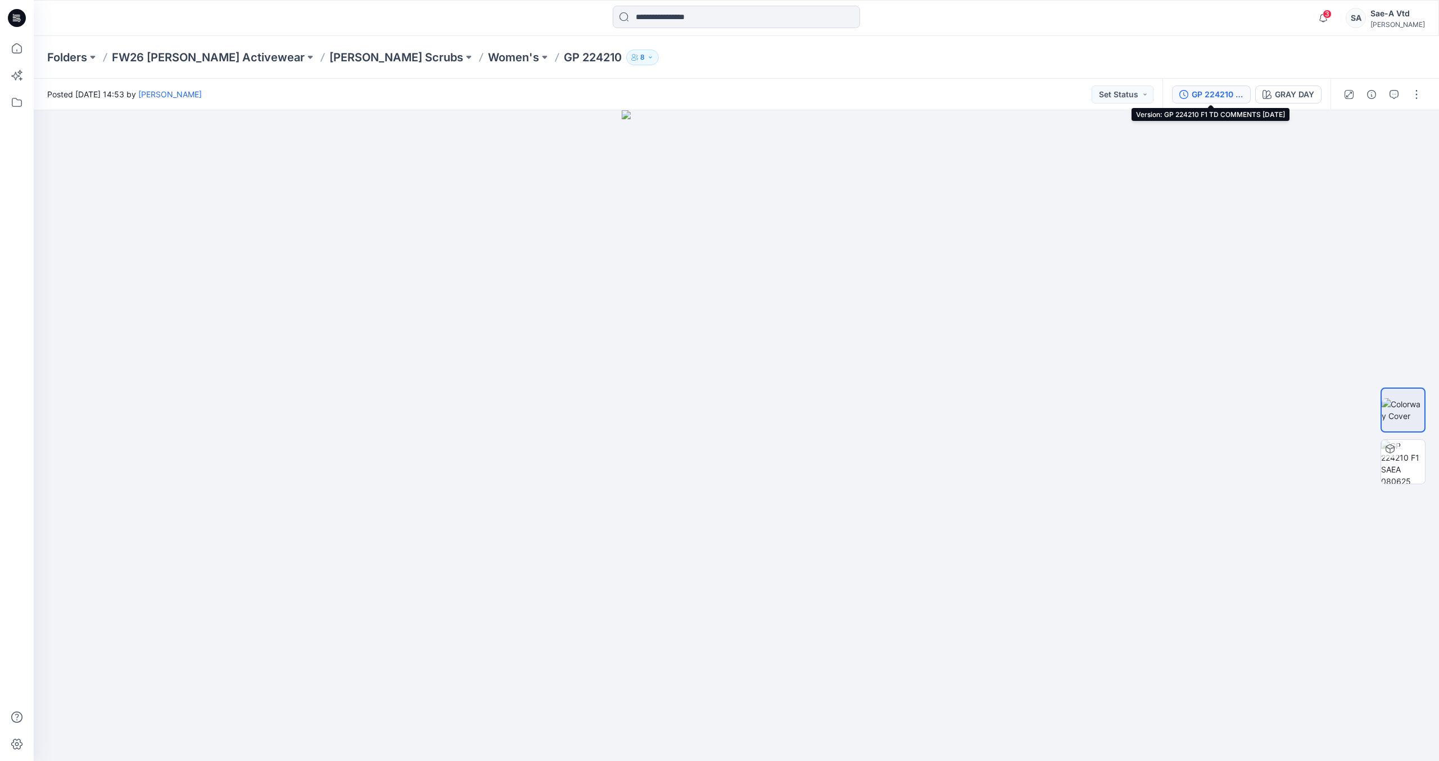
click at [1214, 101] on button "GP 224210 F1 TD COMMENTS [DATE]" at bounding box center [1211, 94] width 79 height 18
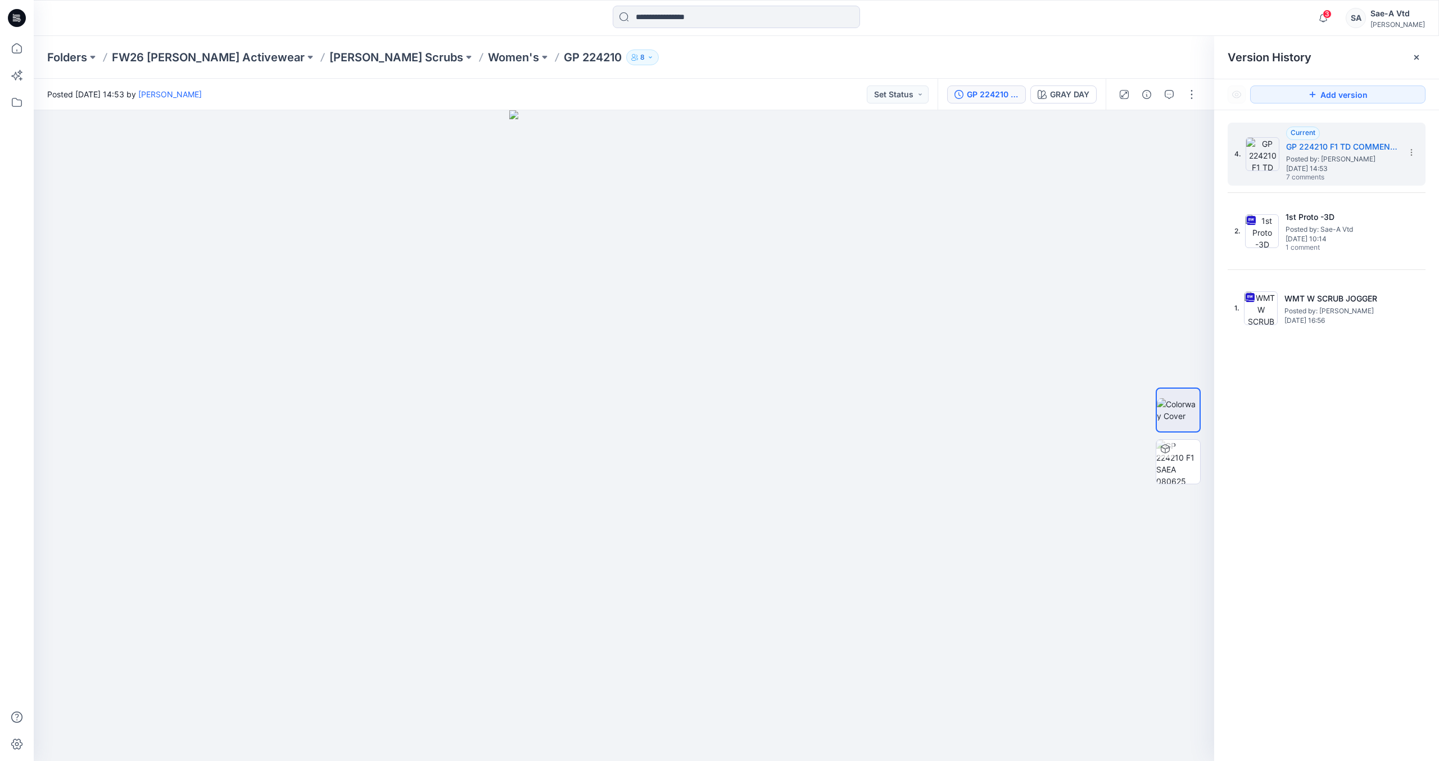
click at [20, 19] on icon at bounding box center [18, 18] width 4 height 1
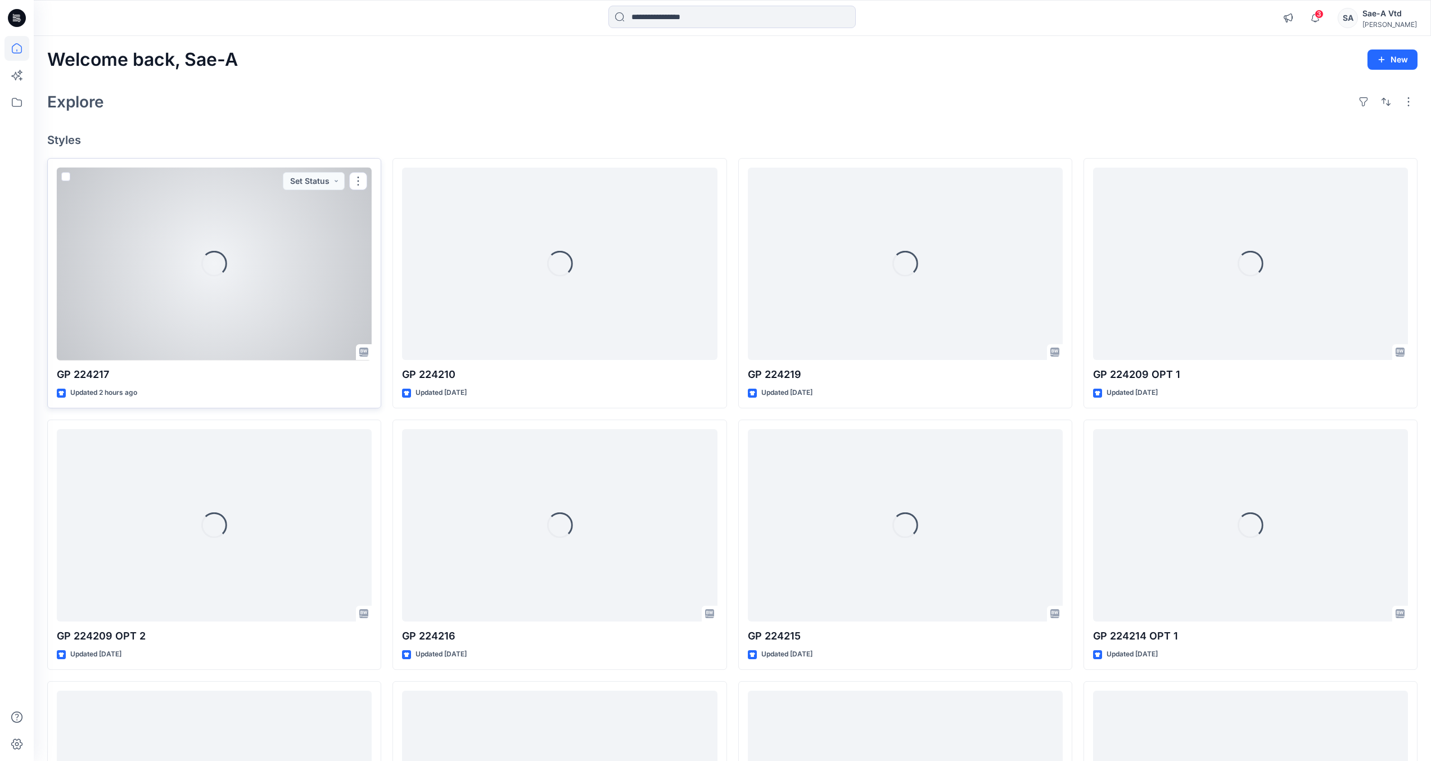
click at [224, 309] on div "Loading..." at bounding box center [214, 264] width 315 height 193
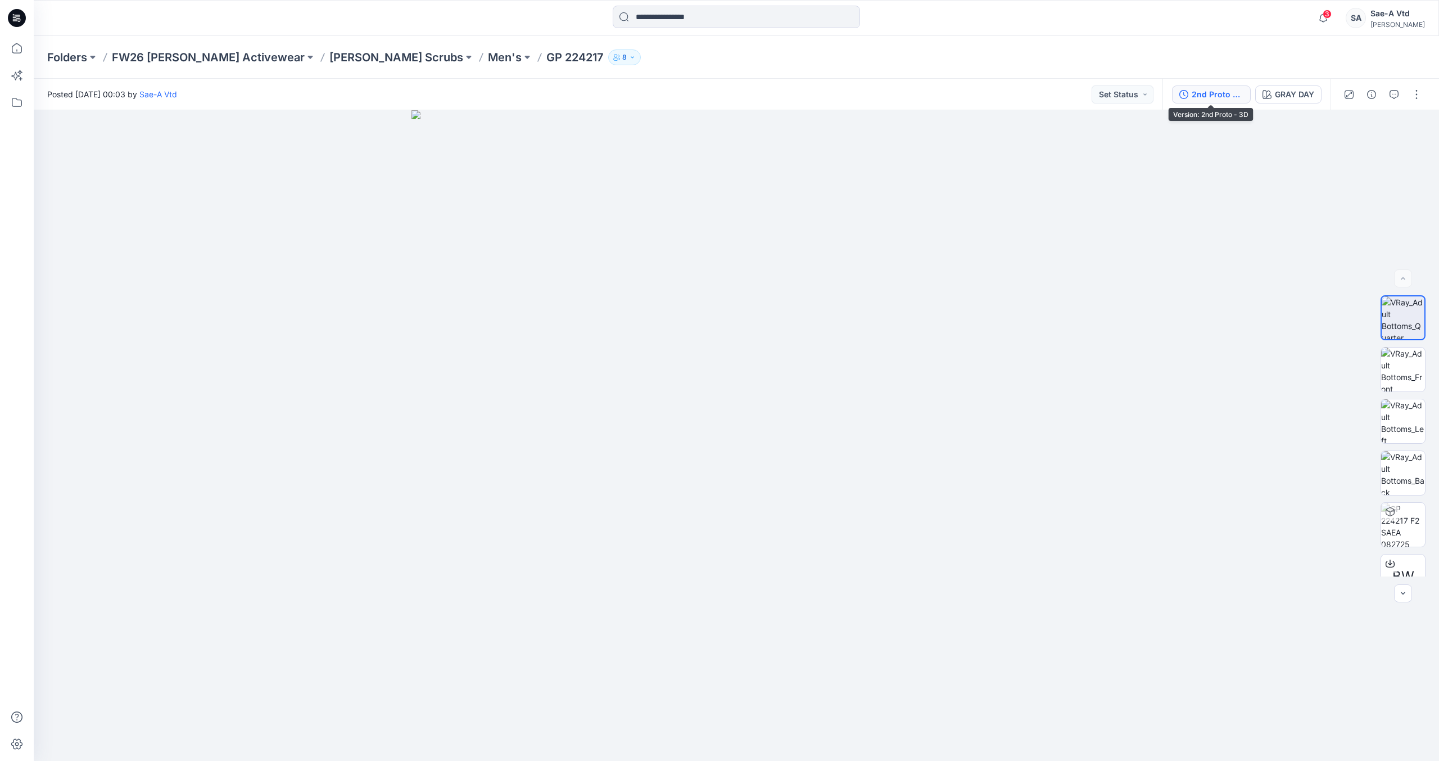
click at [1194, 96] on div "2nd Proto - 3D" at bounding box center [1218, 94] width 52 height 12
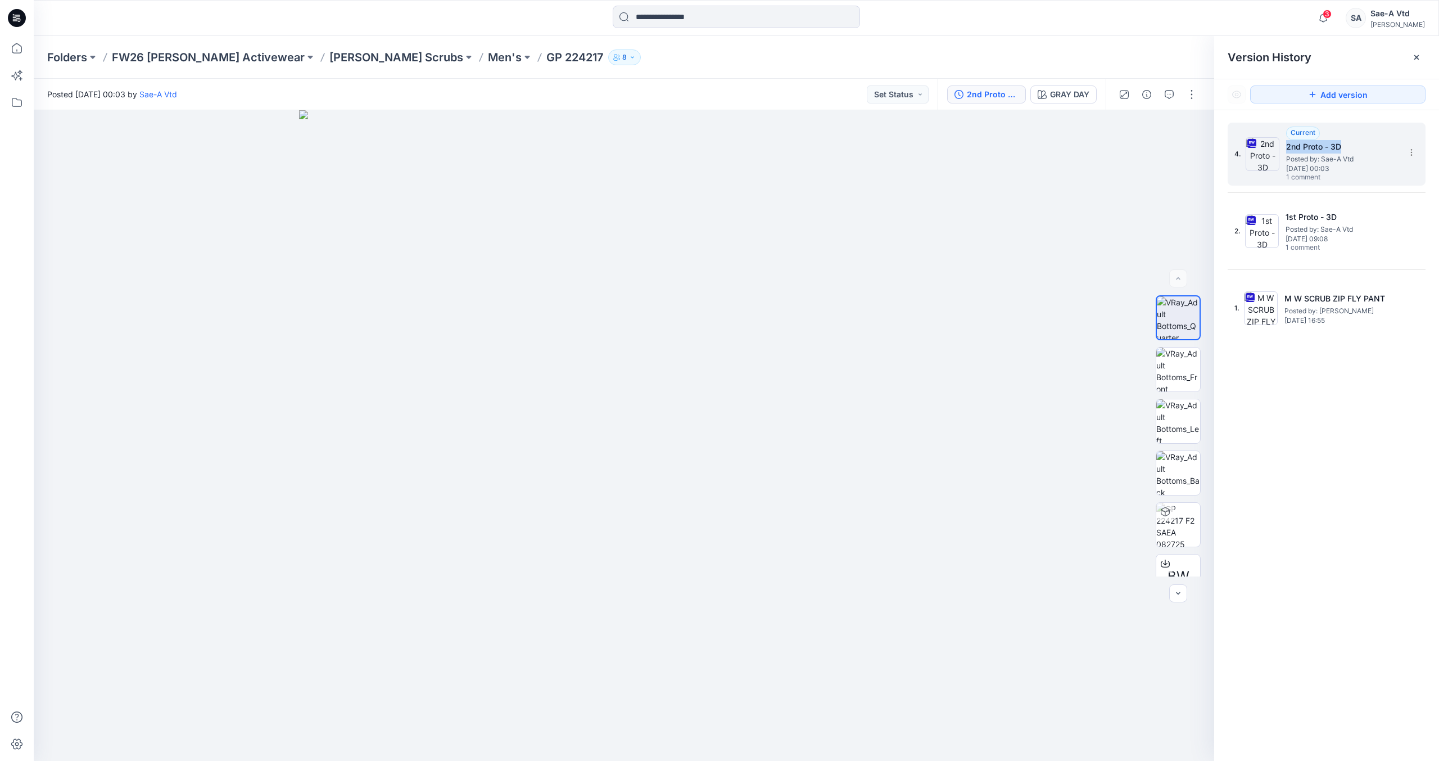
drag, startPoint x: 1349, startPoint y: 147, endPoint x: 1285, endPoint y: 145, distance: 63.6
click at [1285, 145] on div "4. Current 2nd Proto - 3D Posted by: Sae-A Vtd Wednesday, August 27, 2025 00:03…" at bounding box center [1319, 154] width 169 height 54
copy h5 "2nd Proto - 3D"
click at [8, 21] on icon at bounding box center [17, 18] width 18 height 36
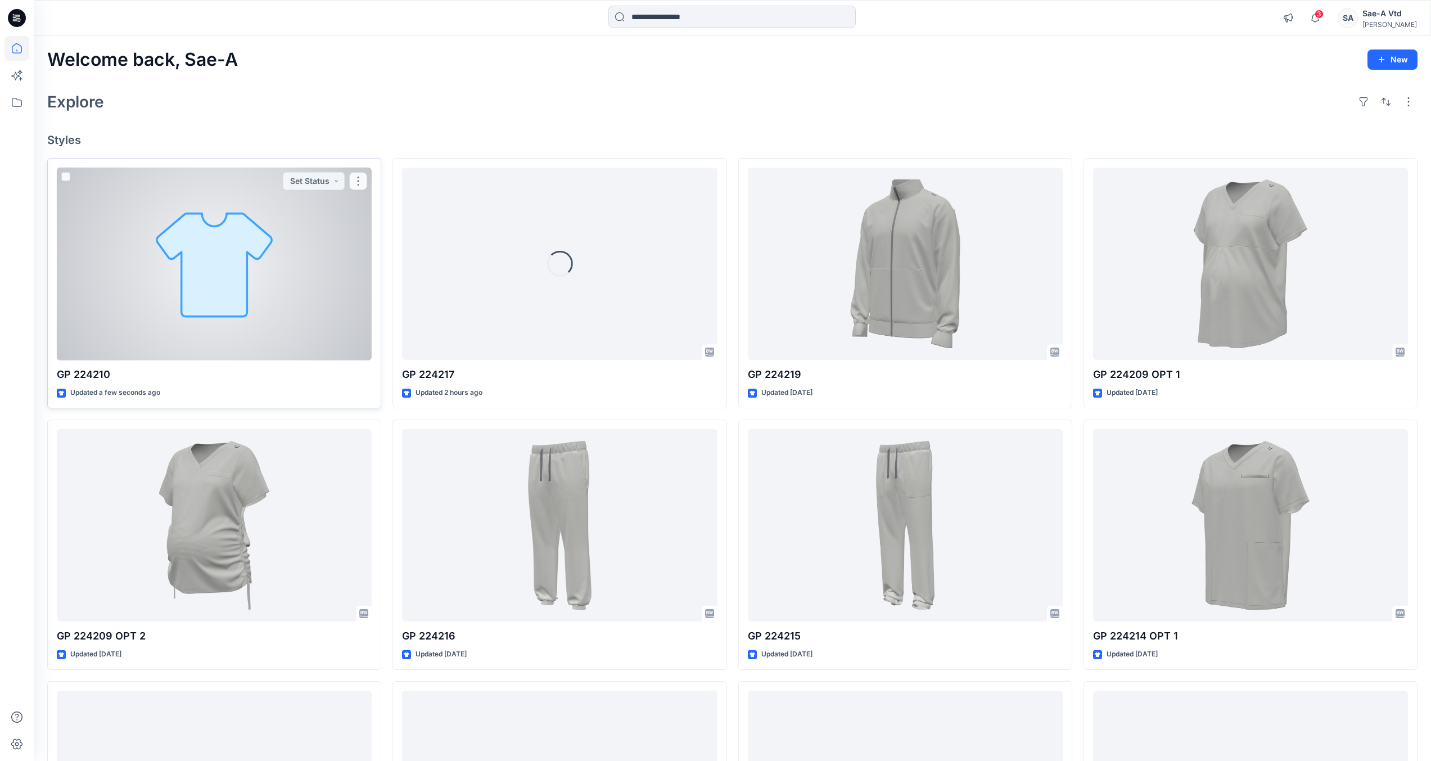
click at [219, 302] on div at bounding box center [214, 264] width 315 height 193
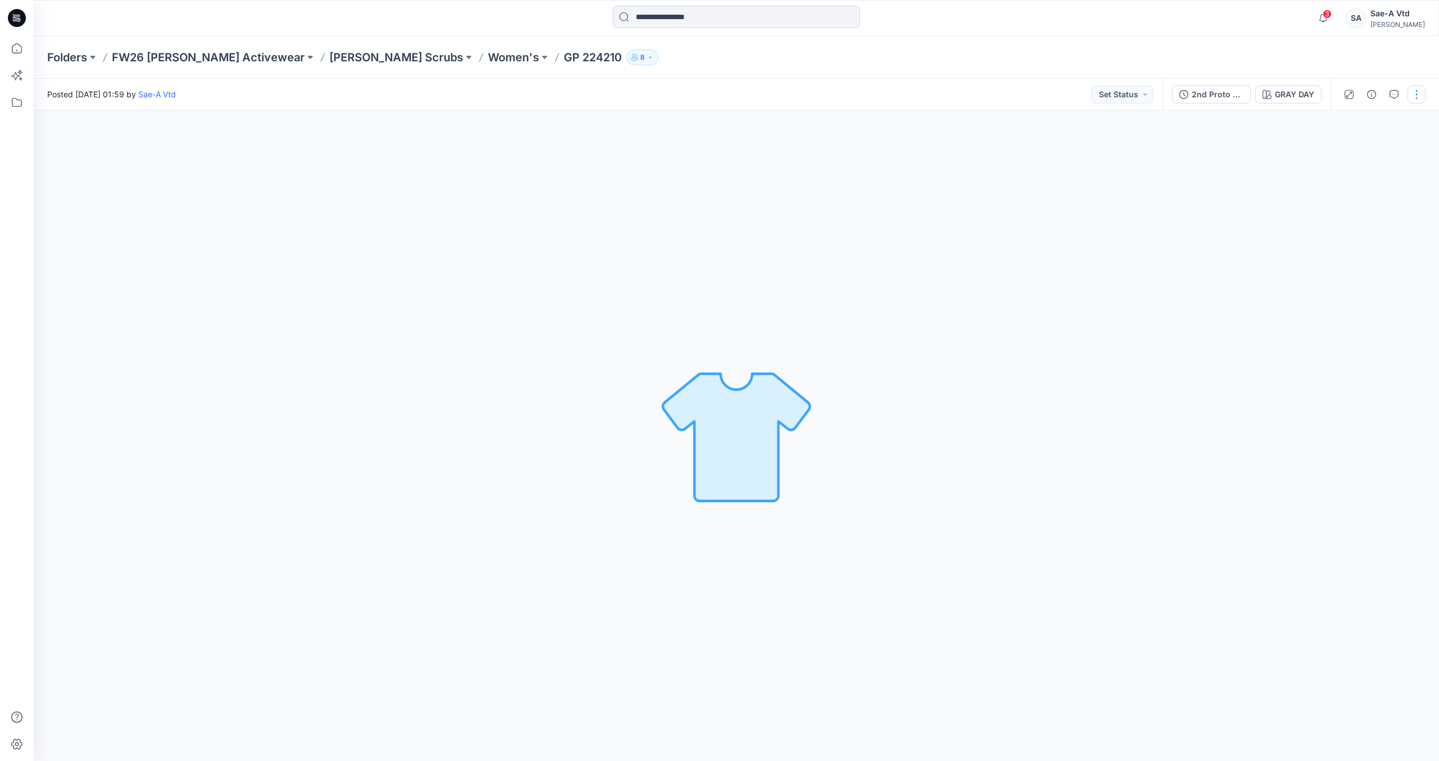
click at [1417, 98] on button "button" at bounding box center [1417, 94] width 18 height 18
click at [1355, 153] on button "Edit" at bounding box center [1369, 152] width 103 height 21
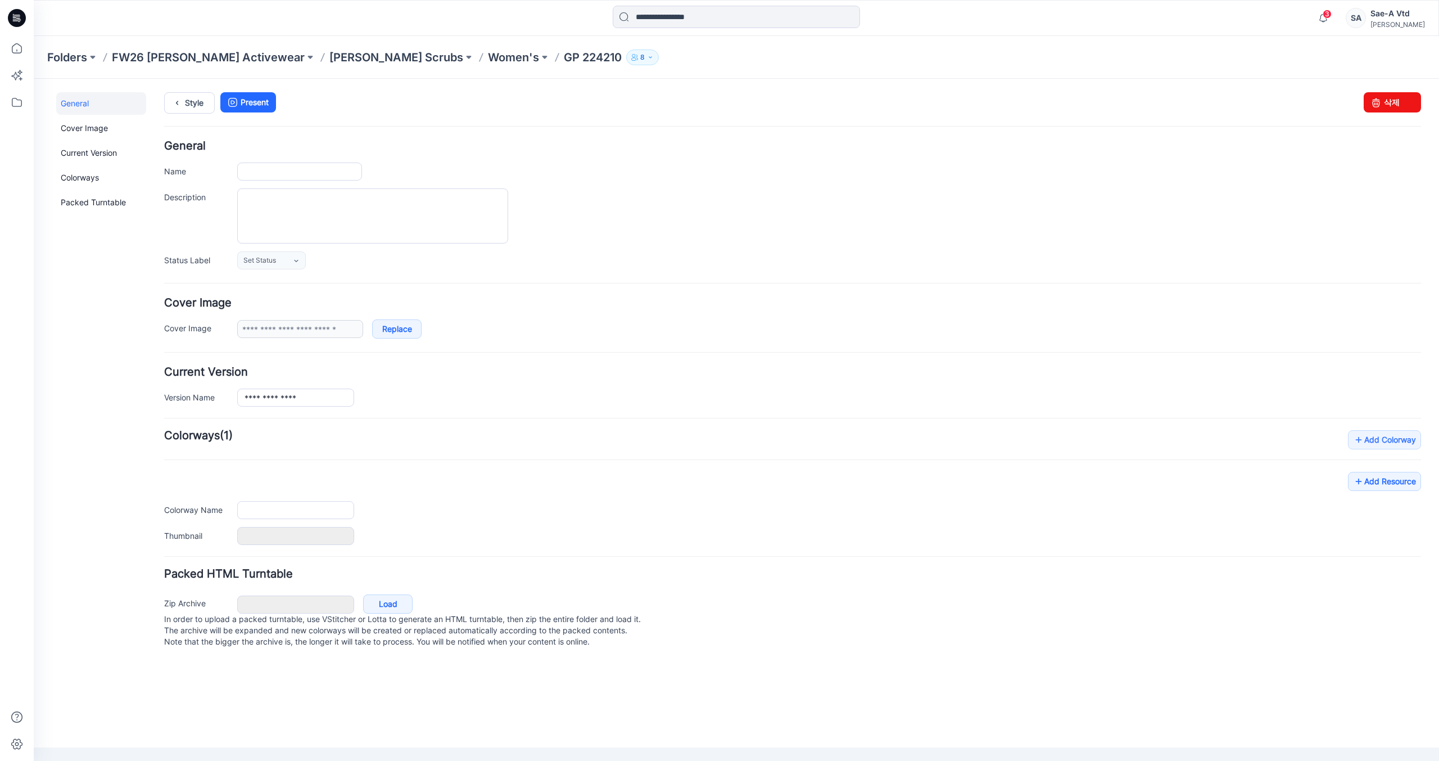
type input "*********"
type input "********"
type input "**********"
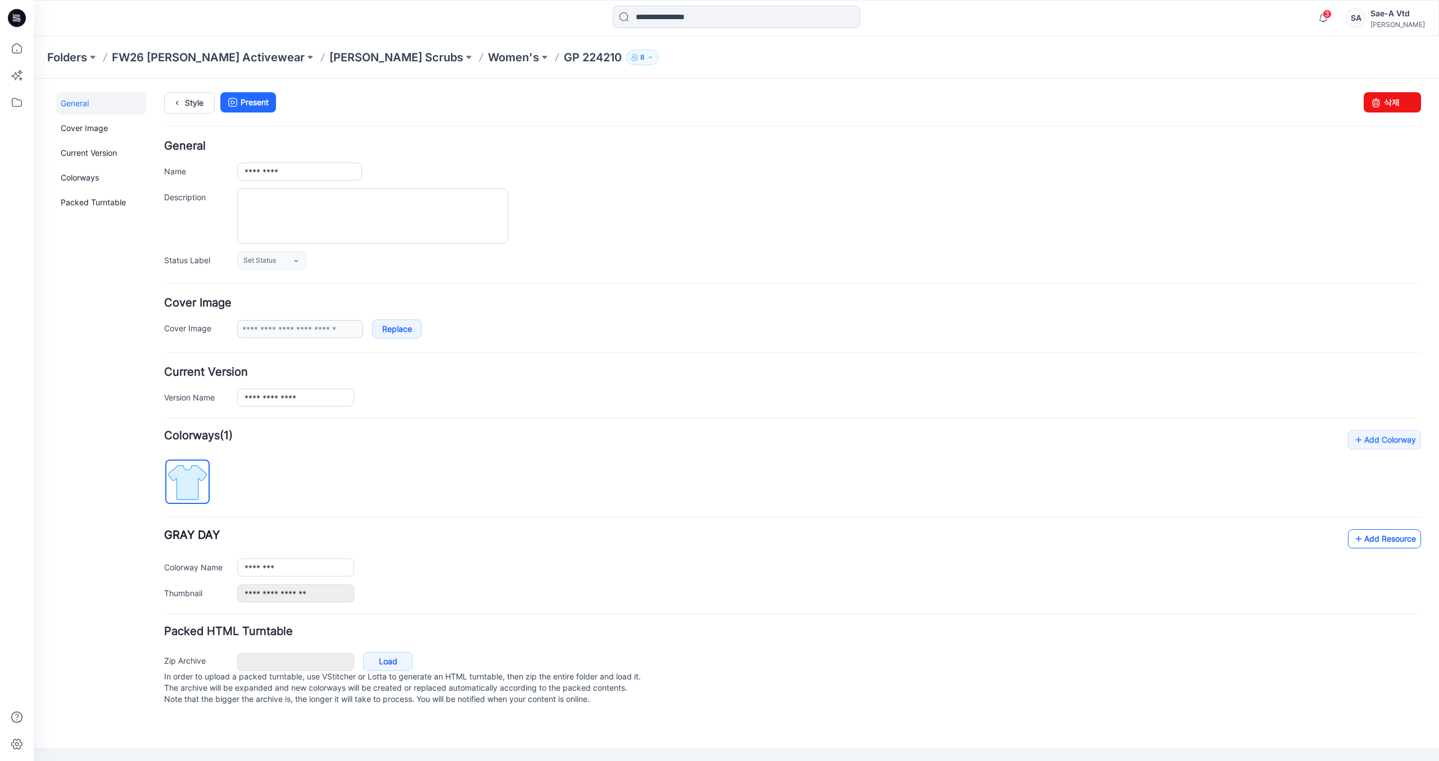
click at [1365, 536] on link "Add Resource" at bounding box center [1384, 538] width 73 height 19
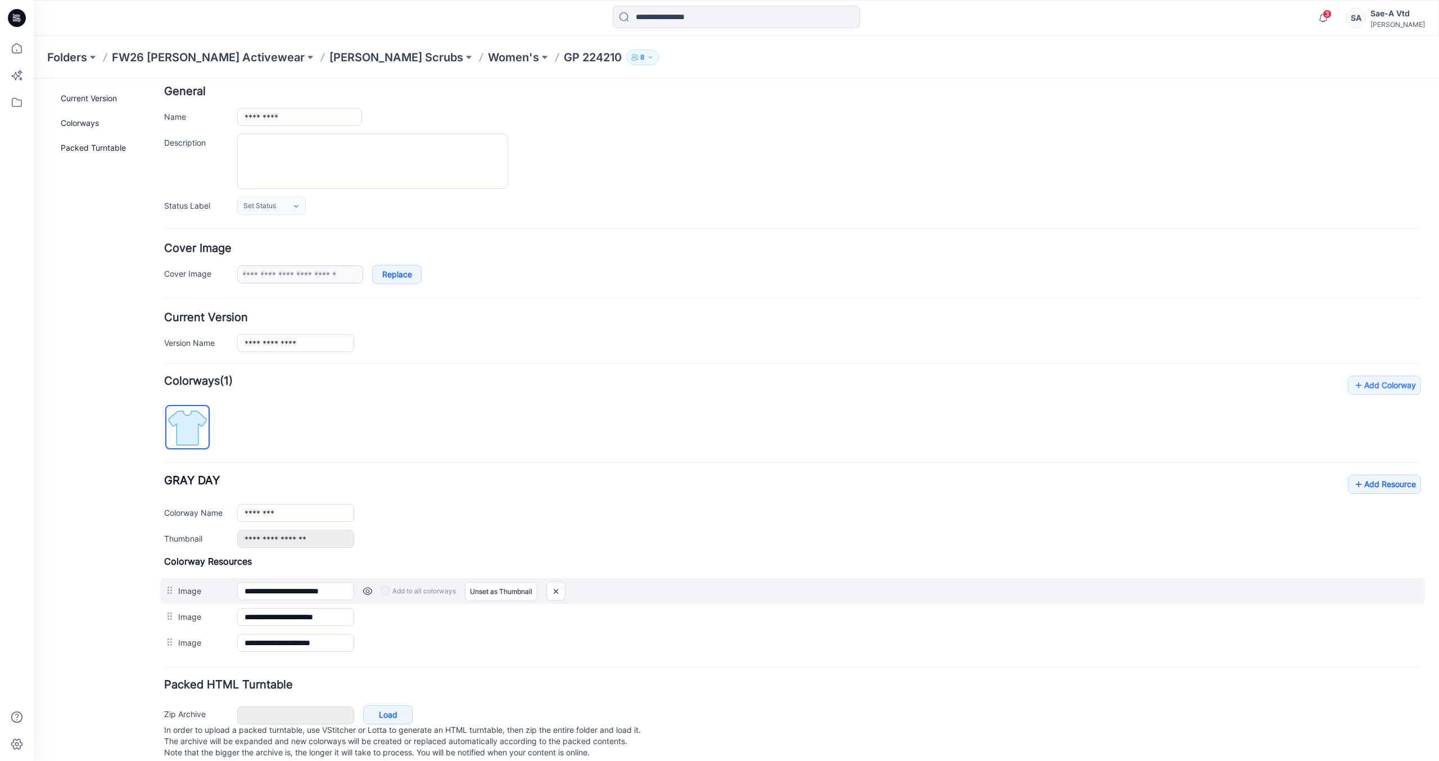
scroll to position [78, 0]
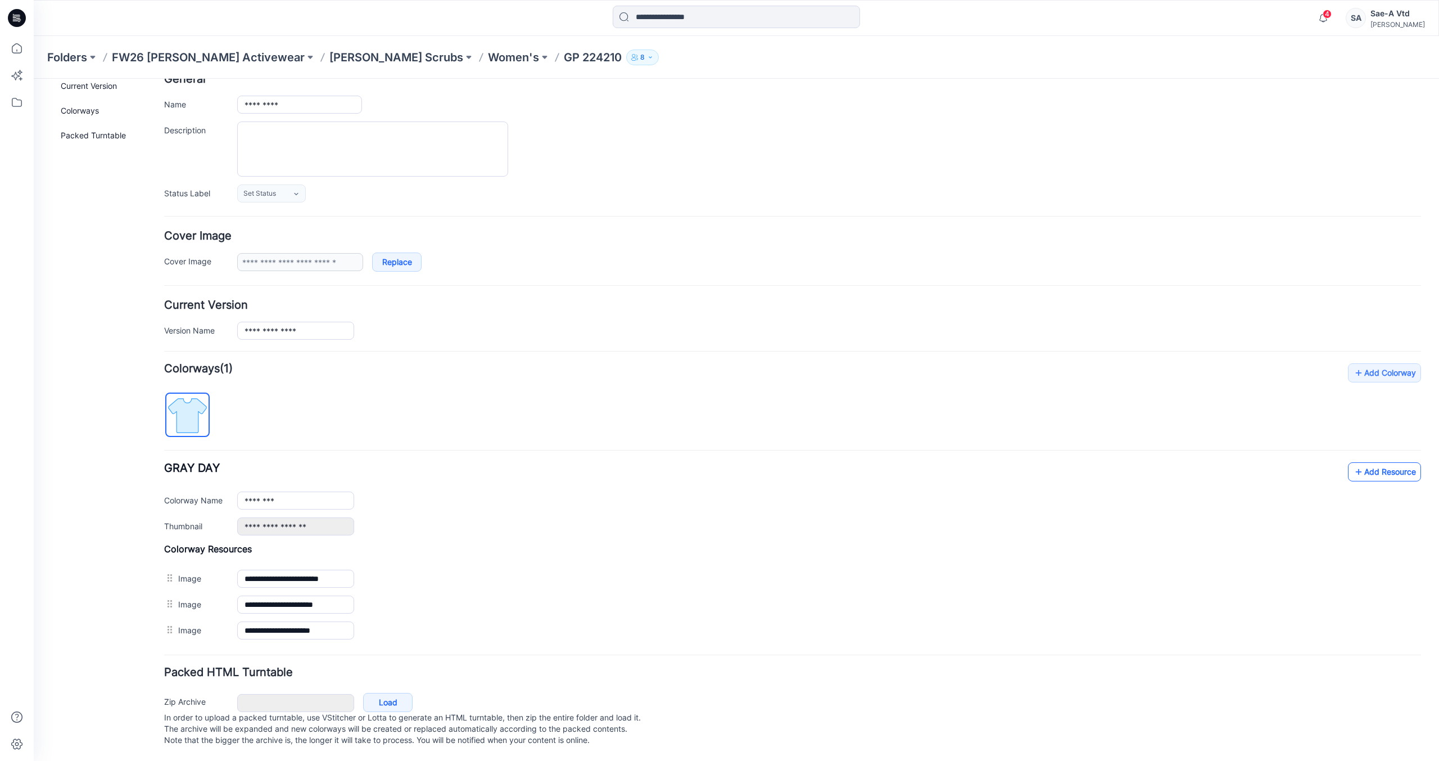
click at [1386, 462] on link "Add Resource" at bounding box center [1384, 471] width 73 height 19
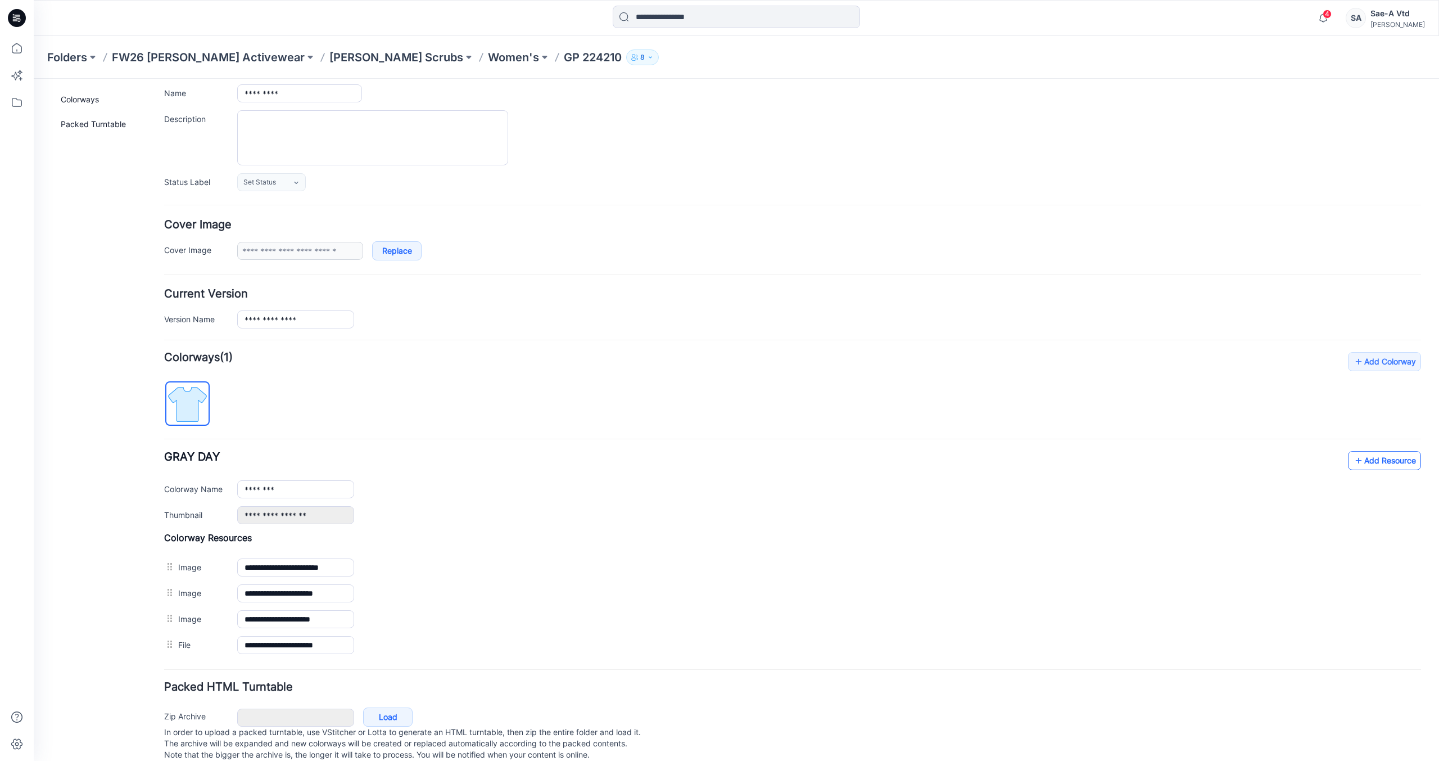
click at [1353, 461] on icon at bounding box center [1358, 460] width 11 height 18
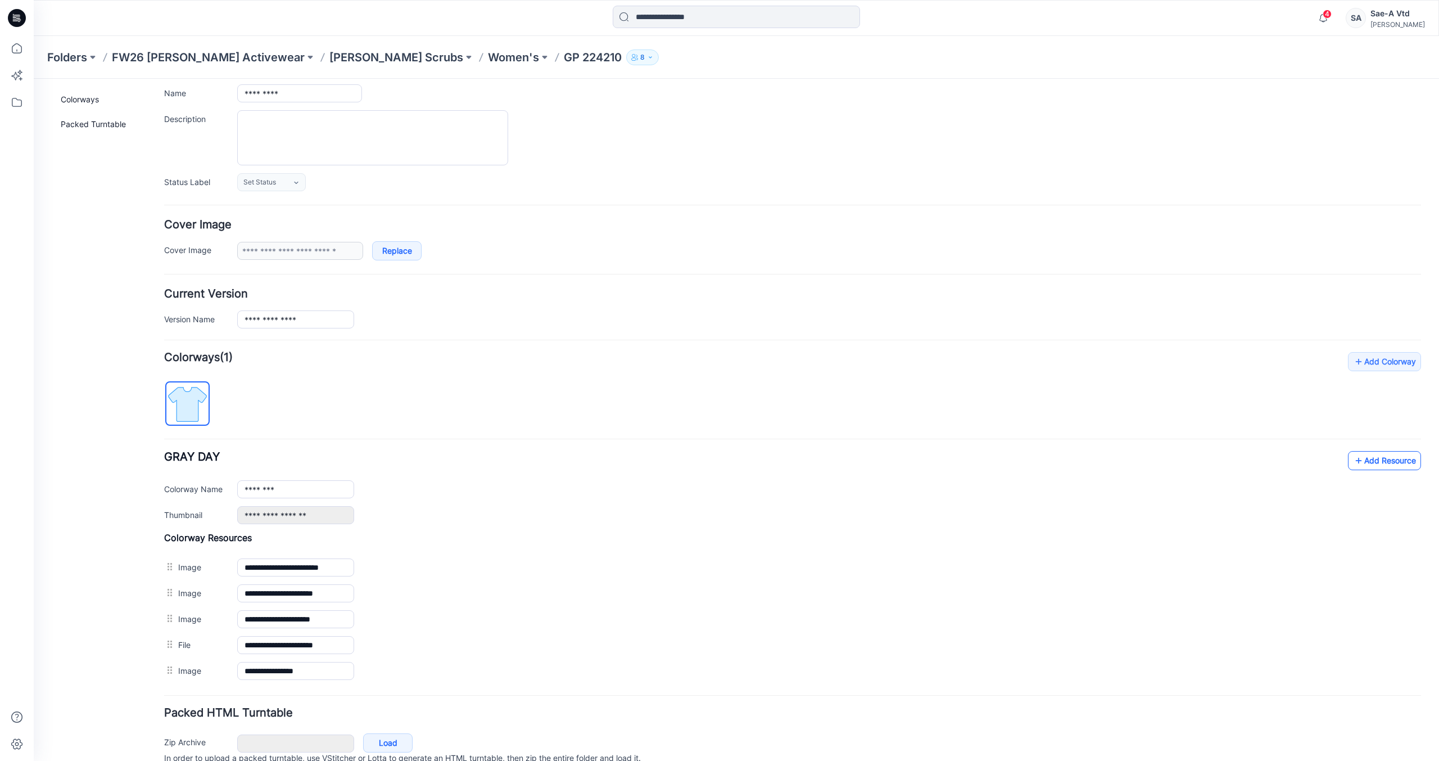
click at [1380, 456] on link "Add Resource" at bounding box center [1384, 460] width 73 height 19
click at [1353, 462] on icon at bounding box center [1358, 460] width 11 height 18
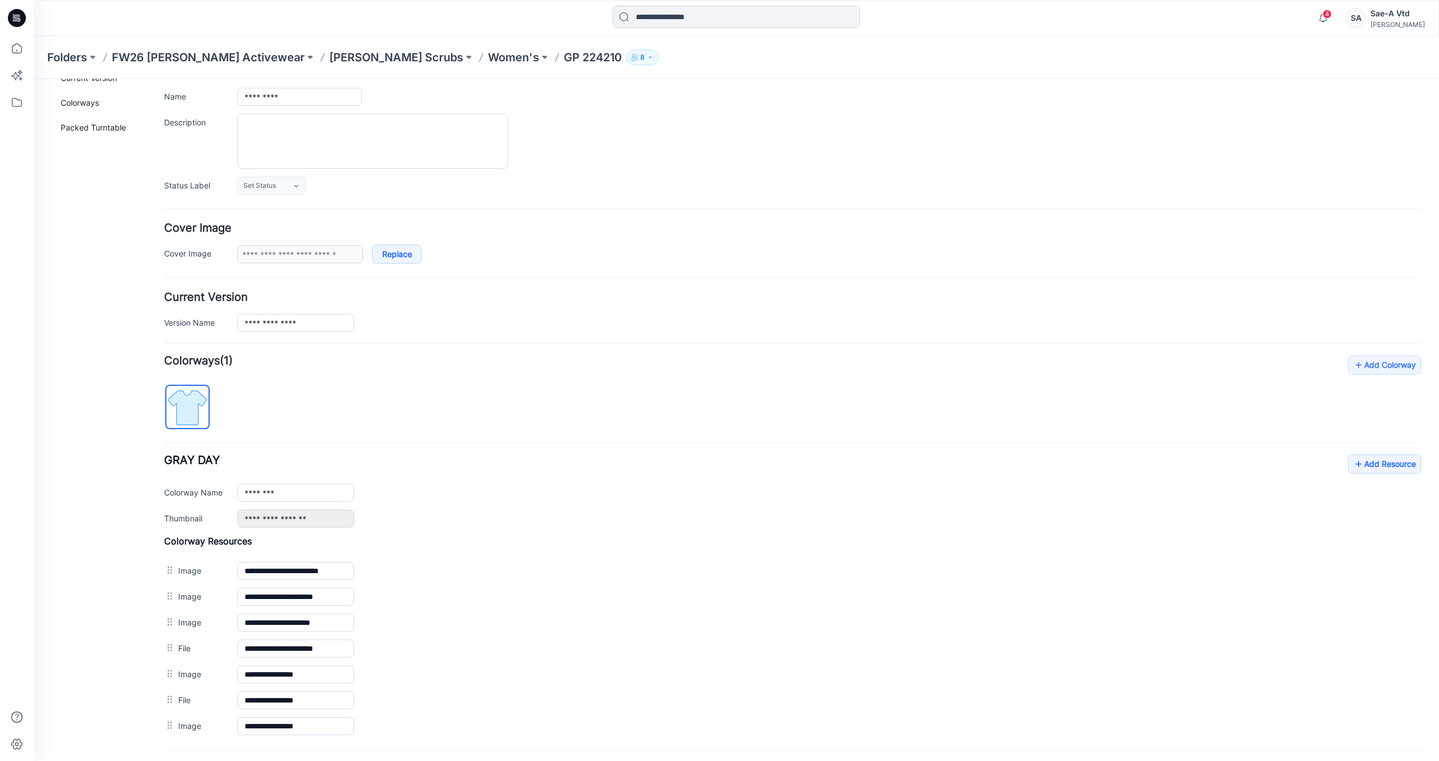
scroll to position [0, 0]
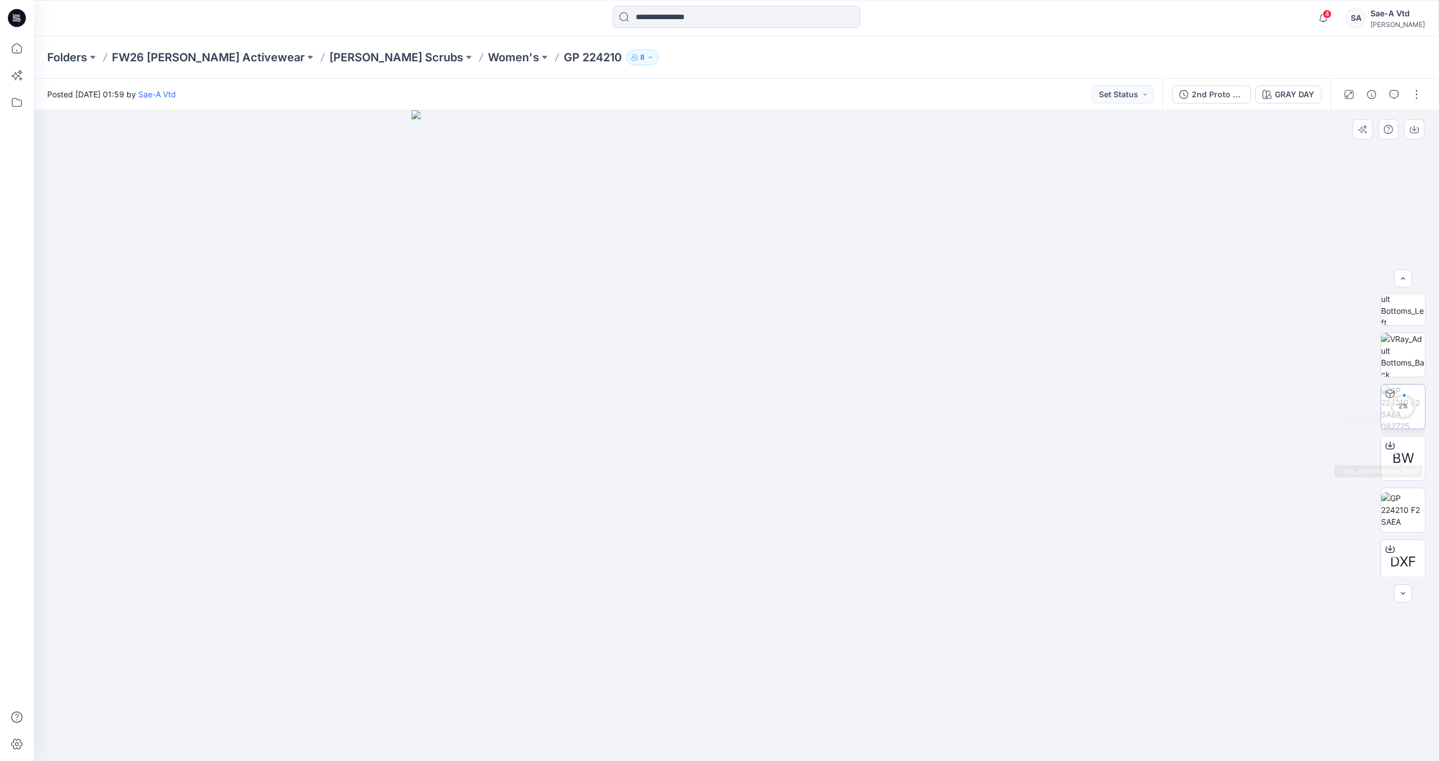
scroll to position [178, 0]
drag, startPoint x: 1404, startPoint y: 350, endPoint x: 708, endPoint y: 727, distance: 791.1
click at [1404, 350] on img at bounding box center [1403, 347] width 44 height 44
click at [1405, 300] on img at bounding box center [1403, 295] width 44 height 44
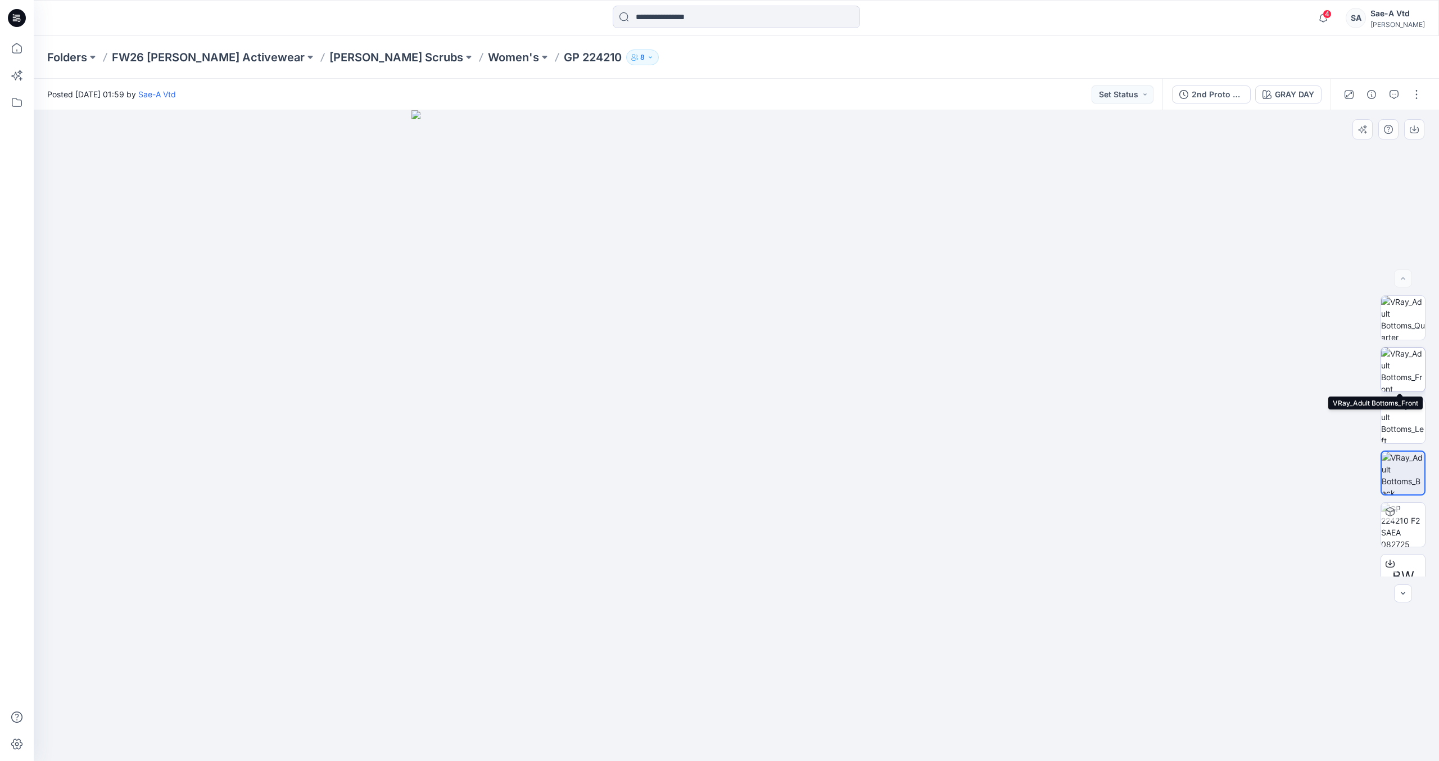
click at [1410, 377] on img at bounding box center [1403, 369] width 44 height 44
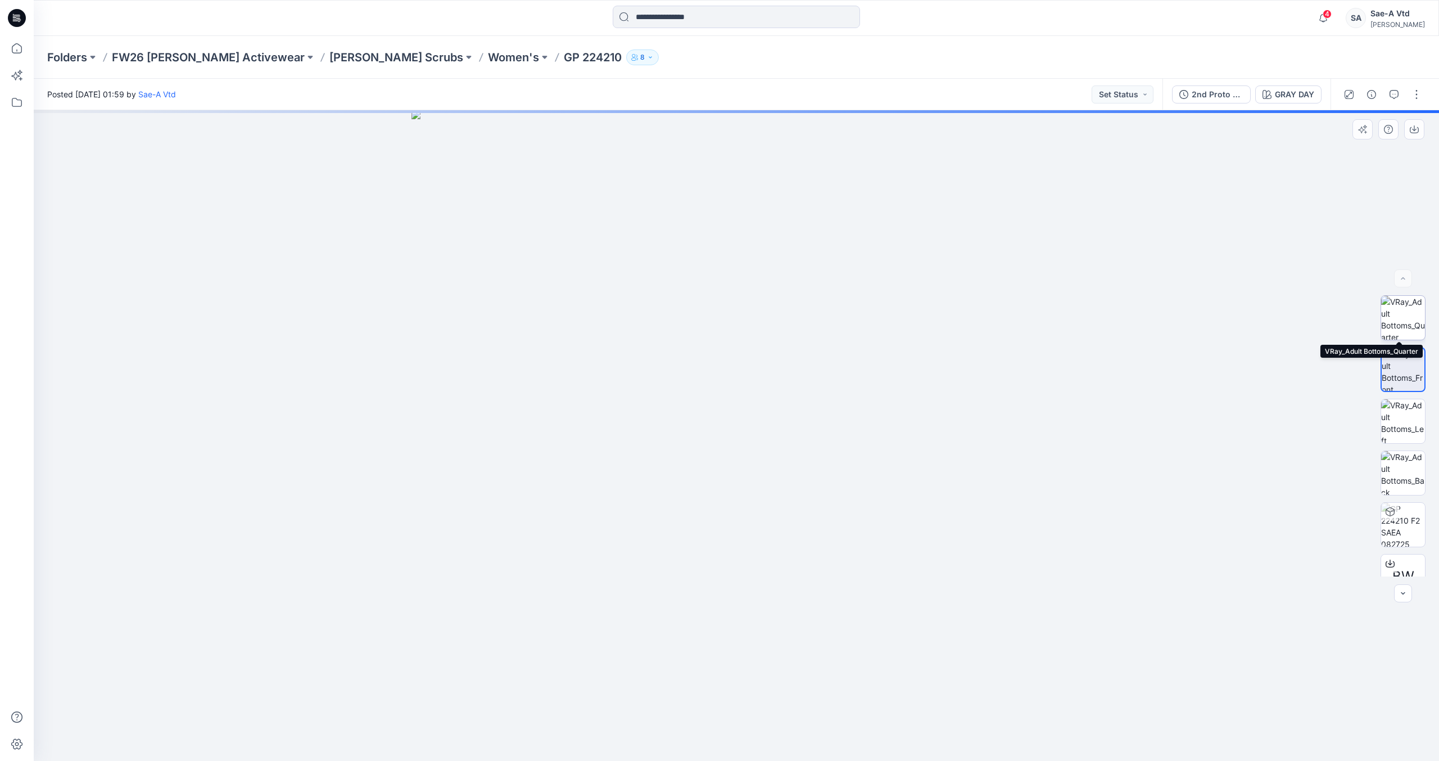
click at [1413, 309] on img at bounding box center [1403, 318] width 44 height 44
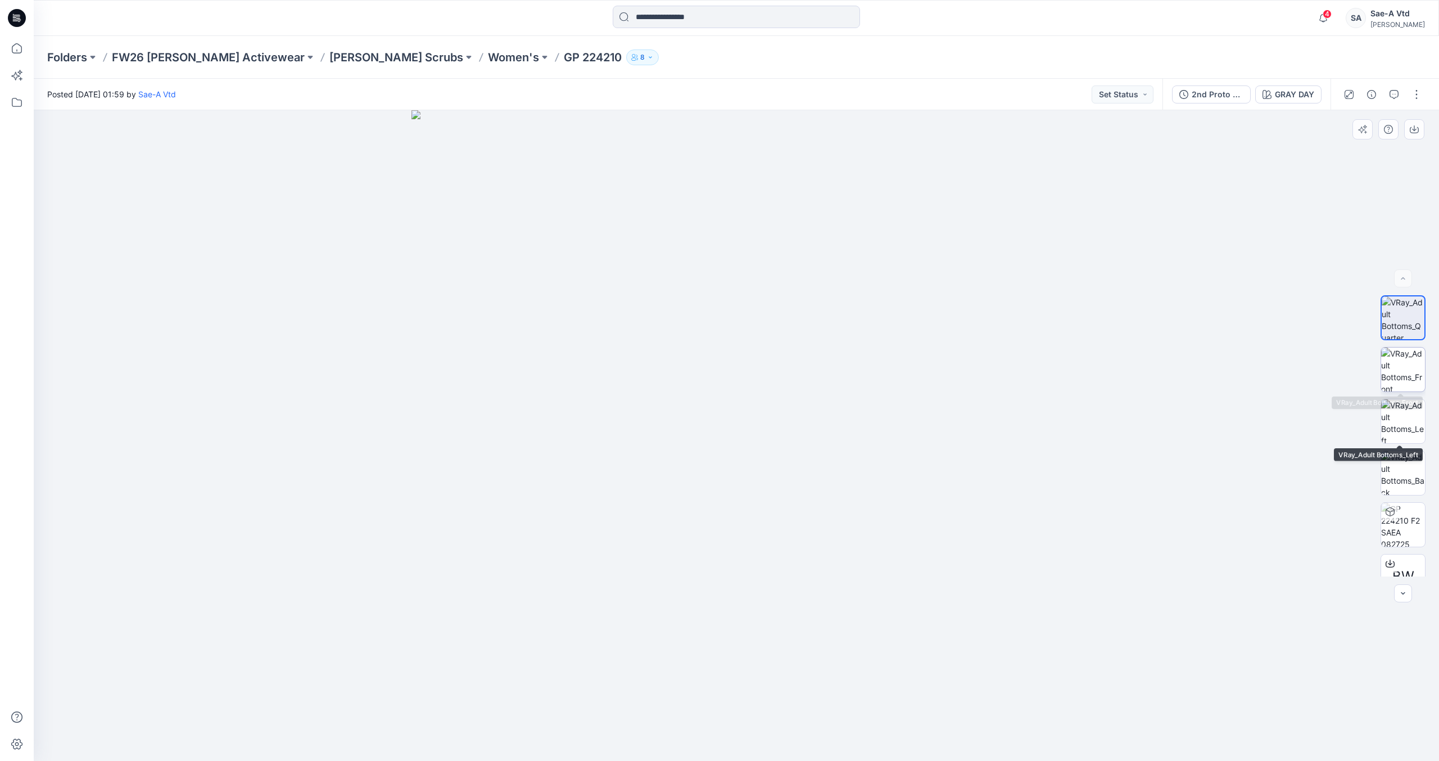
click at [1402, 374] on img at bounding box center [1403, 369] width 44 height 44
click at [1408, 417] on img at bounding box center [1403, 421] width 44 height 44
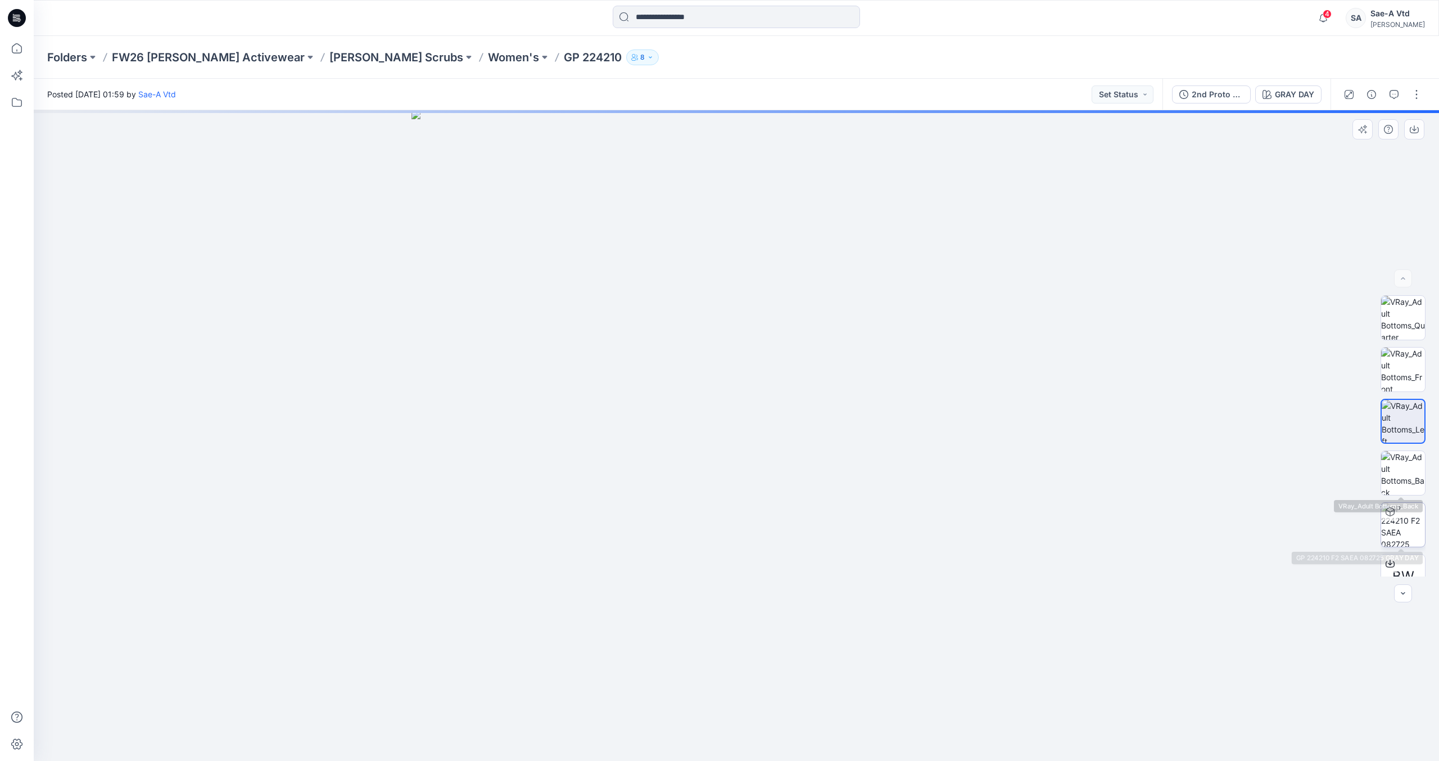
click at [1409, 519] on img at bounding box center [1403, 525] width 44 height 44
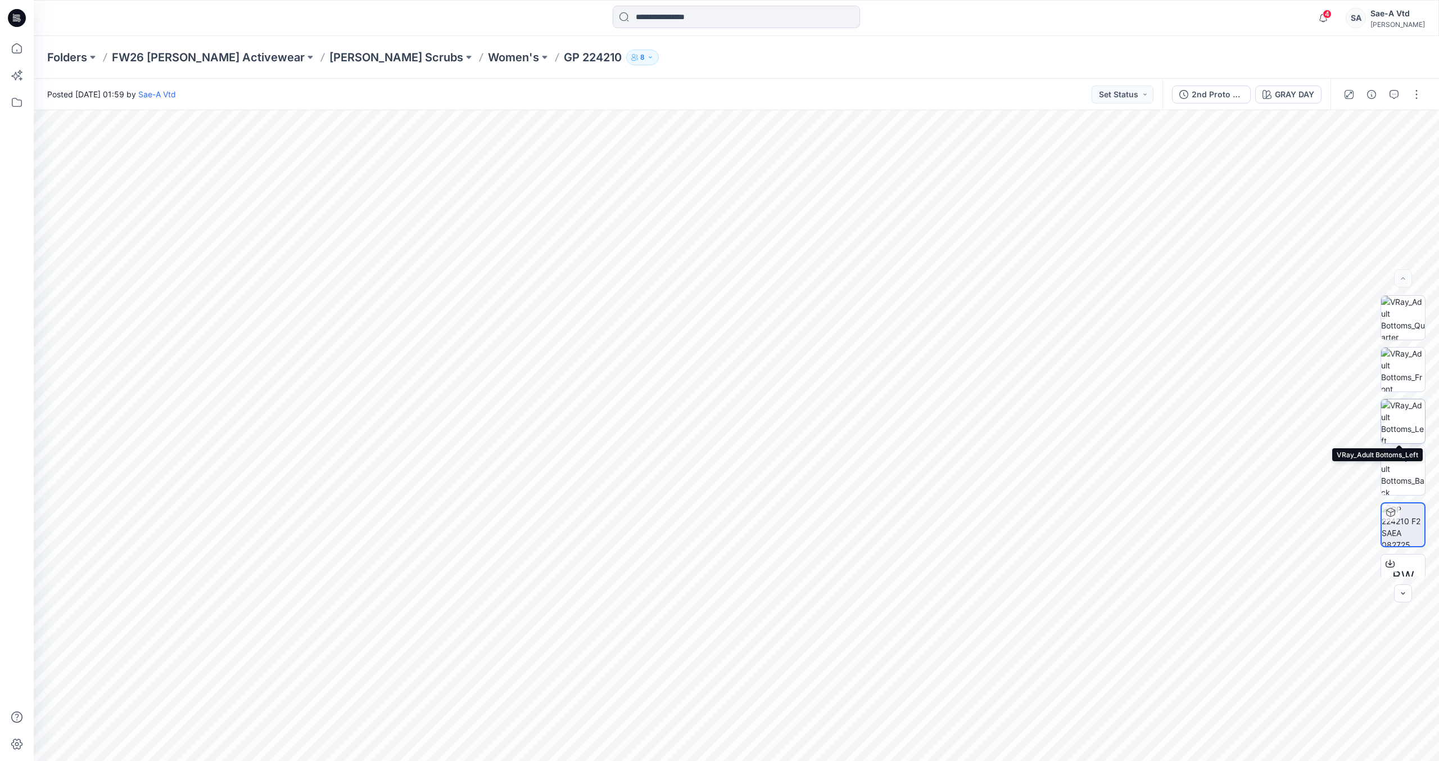
click at [1408, 432] on img at bounding box center [1403, 421] width 44 height 44
click at [1405, 458] on img at bounding box center [1403, 473] width 44 height 44
click at [1387, 418] on img at bounding box center [1403, 421] width 44 height 44
click at [1398, 369] on img at bounding box center [1403, 369] width 44 height 44
click at [1405, 326] on img at bounding box center [1403, 318] width 44 height 44
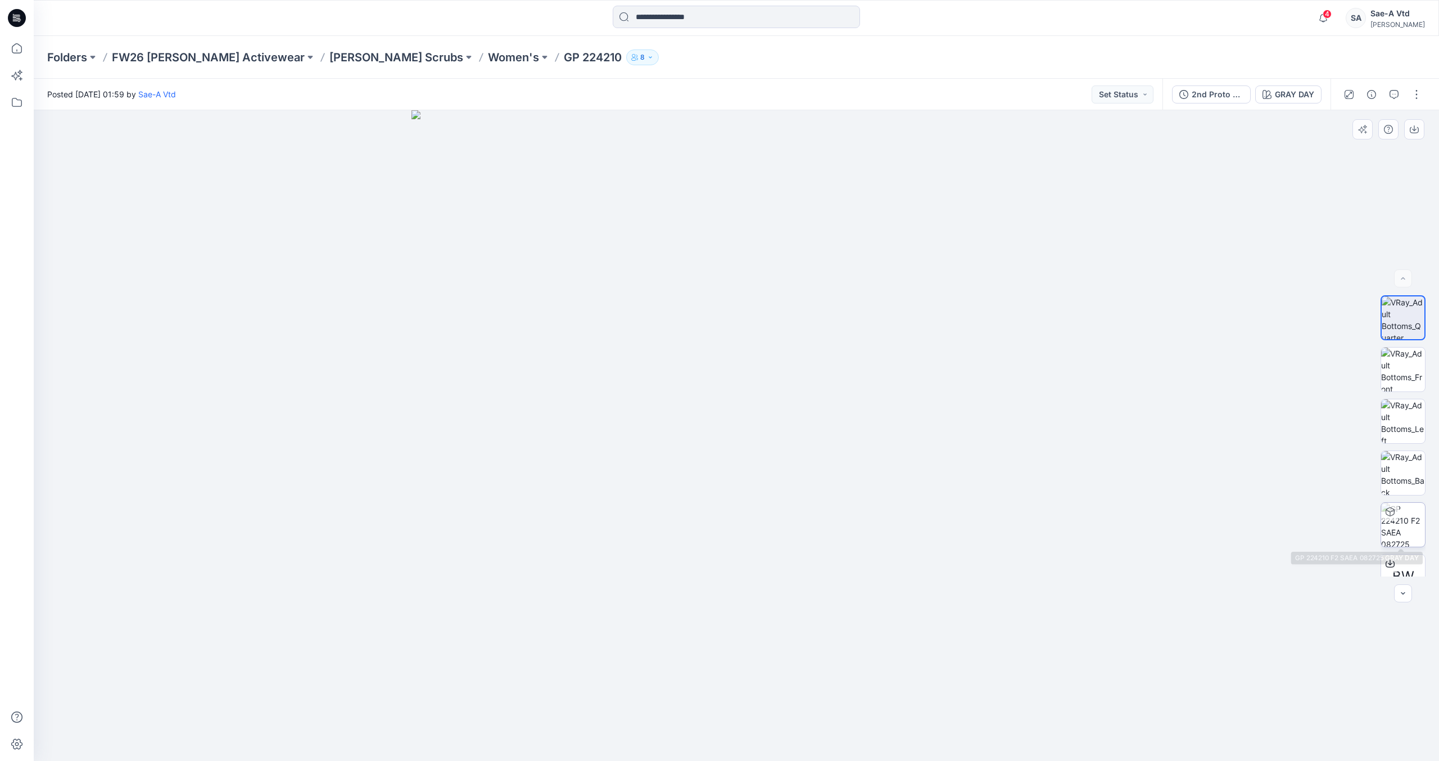
click at [1413, 531] on img at bounding box center [1403, 525] width 44 height 44
click at [22, 12] on icon at bounding box center [17, 18] width 18 height 18
